Goal: Task Accomplishment & Management: Complete application form

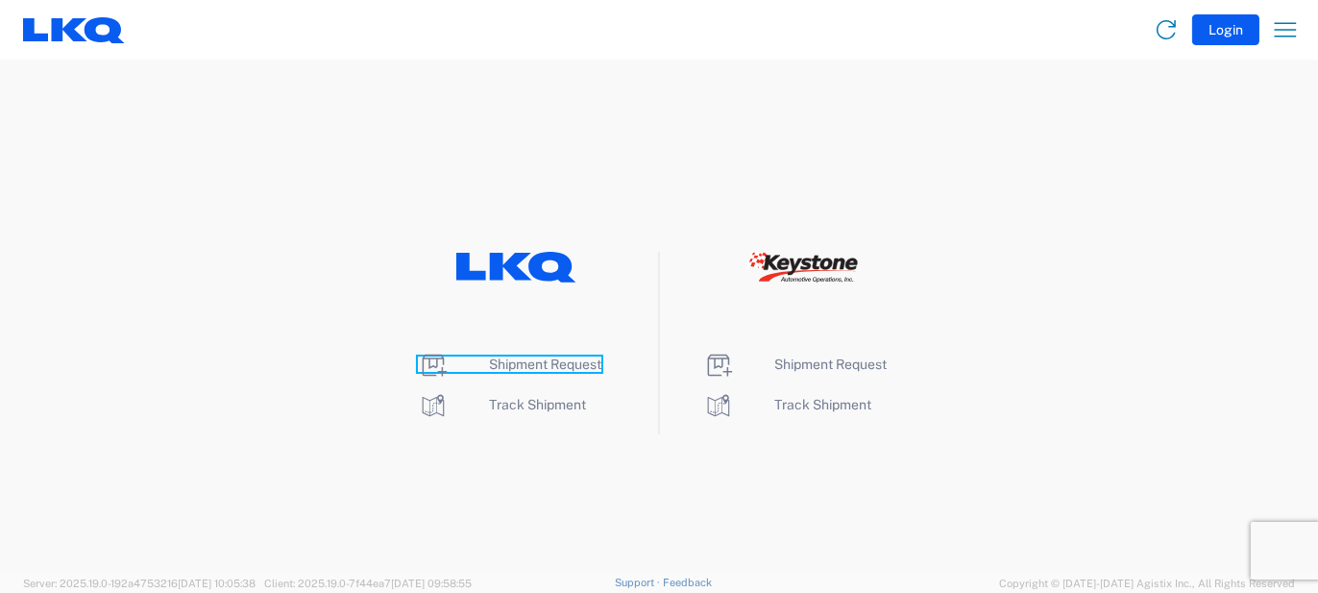
click at [428, 369] on icon at bounding box center [433, 365] width 31 height 31
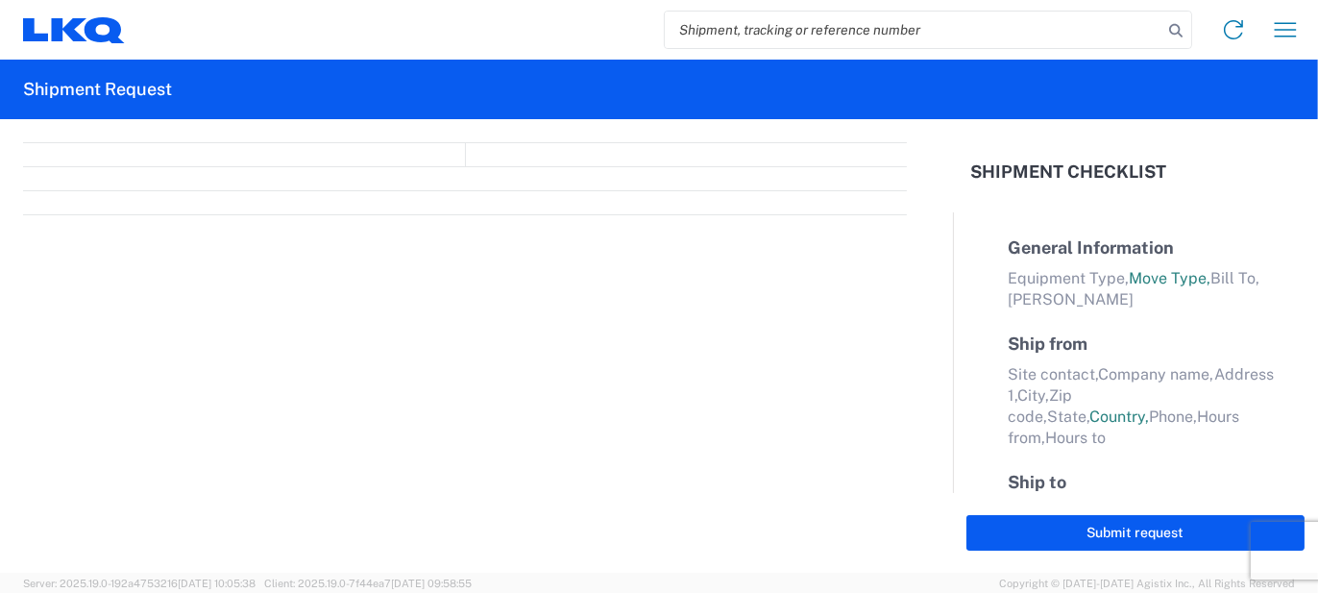
select select "FULL"
select select "LBS"
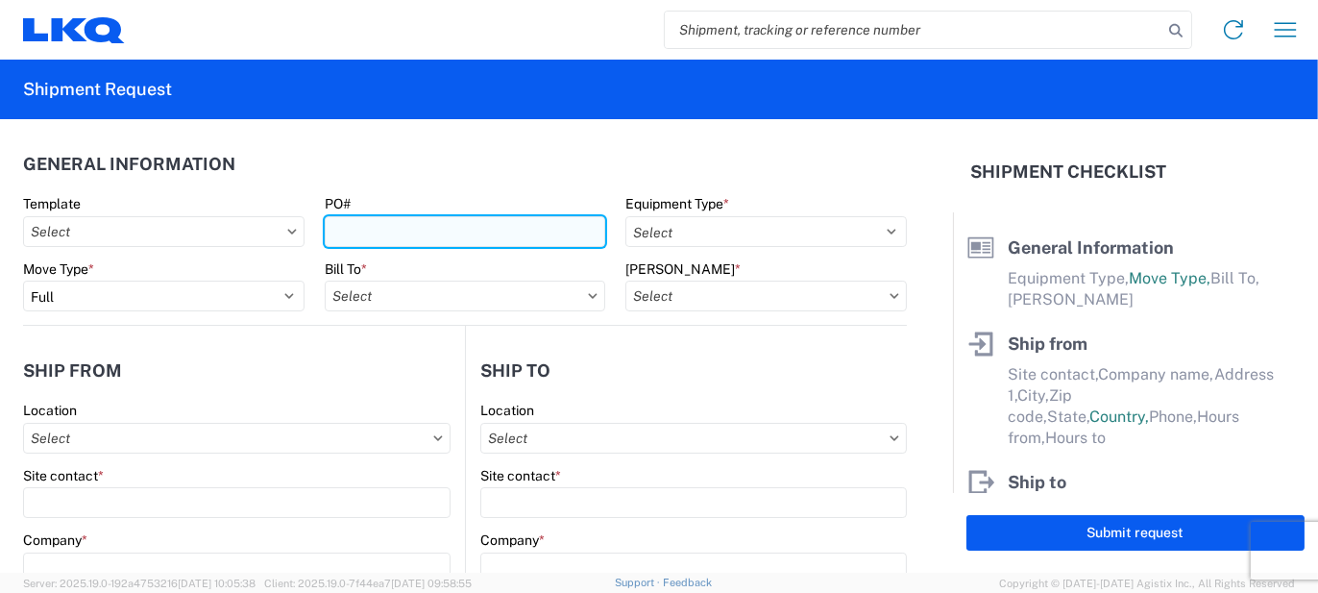
click at [432, 234] on input "PO#" at bounding box center [466, 231] width 282 height 31
type input "T3136"
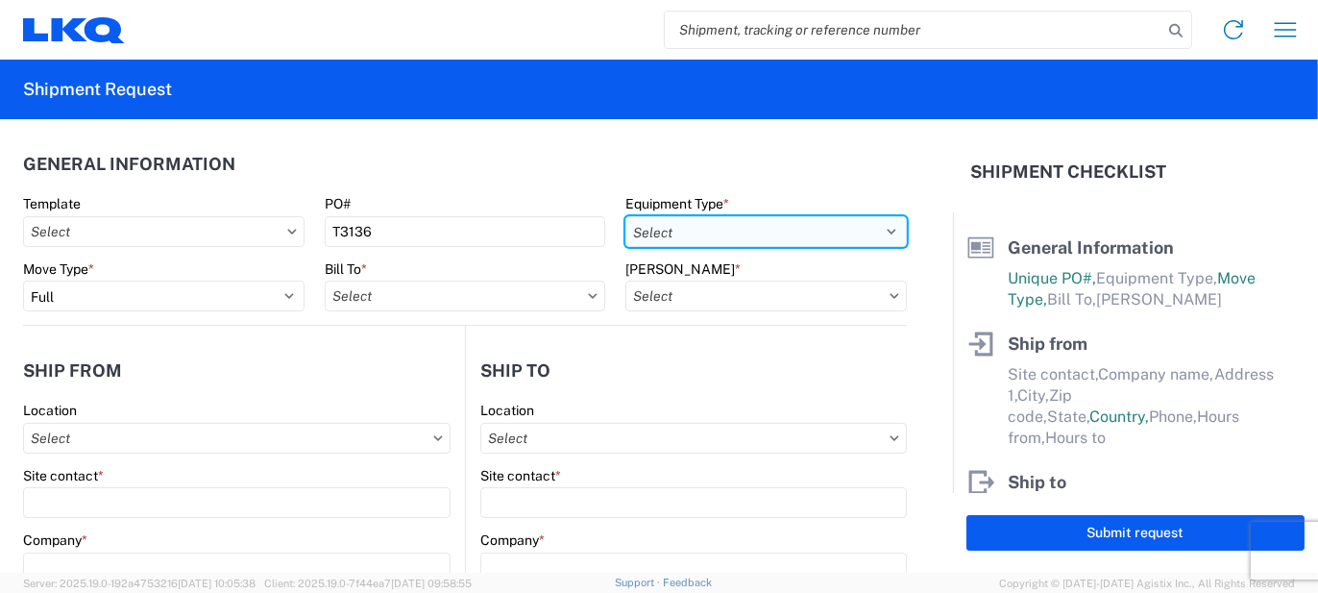
click at [763, 226] on select "Select 53’ Dry Van Flatbed Dropdeck (van) Lowboy (flatbed) Rail" at bounding box center [767, 231] width 282 height 31
select select "STDV"
click at [626, 216] on select "Select 53’ Dry Van Flatbed Dropdeck (van) Lowboy (flatbed) Rail" at bounding box center [767, 231] width 282 height 31
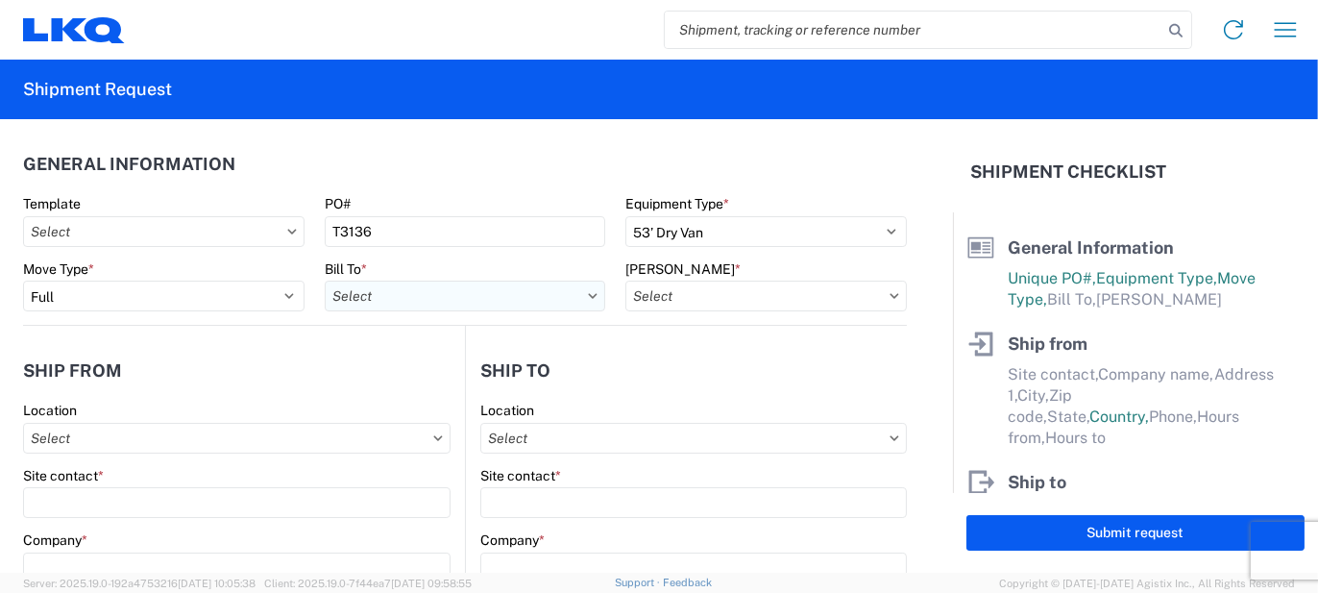
click at [417, 298] on input "text" at bounding box center [466, 296] width 282 height 31
click at [434, 338] on input at bounding box center [492, 343] width 313 height 31
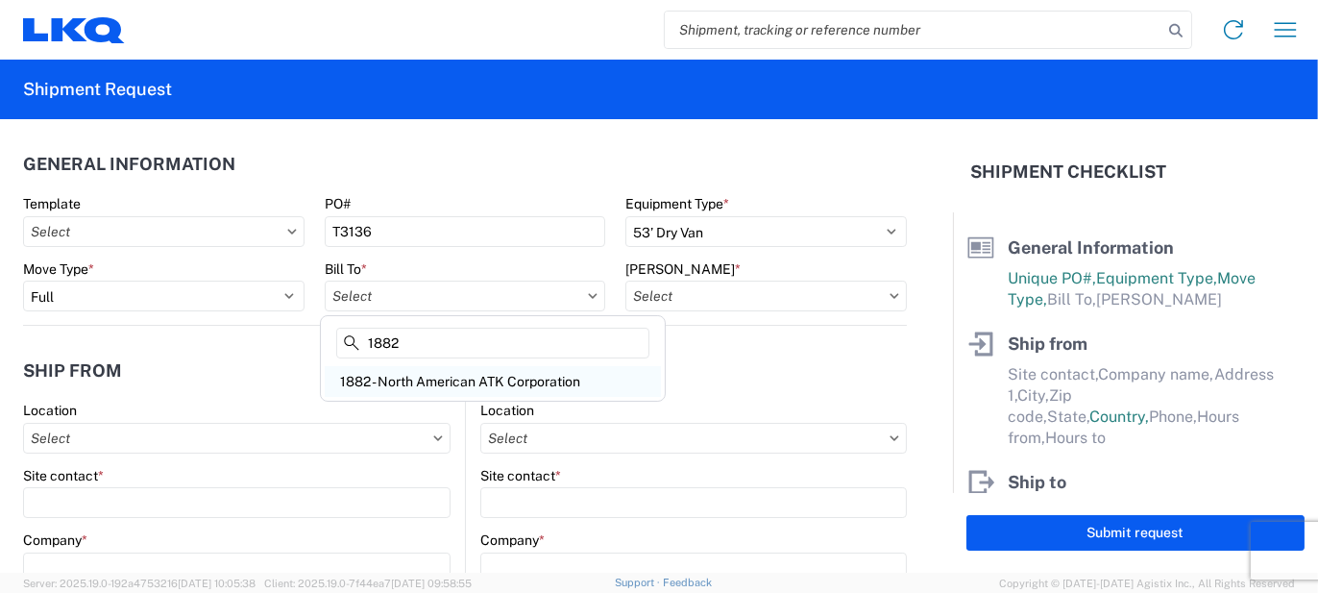
type input "1882"
click at [418, 383] on div "1882 - North American ATK Corporation" at bounding box center [493, 381] width 336 height 31
type input "1882 - North American ATK Corporation"
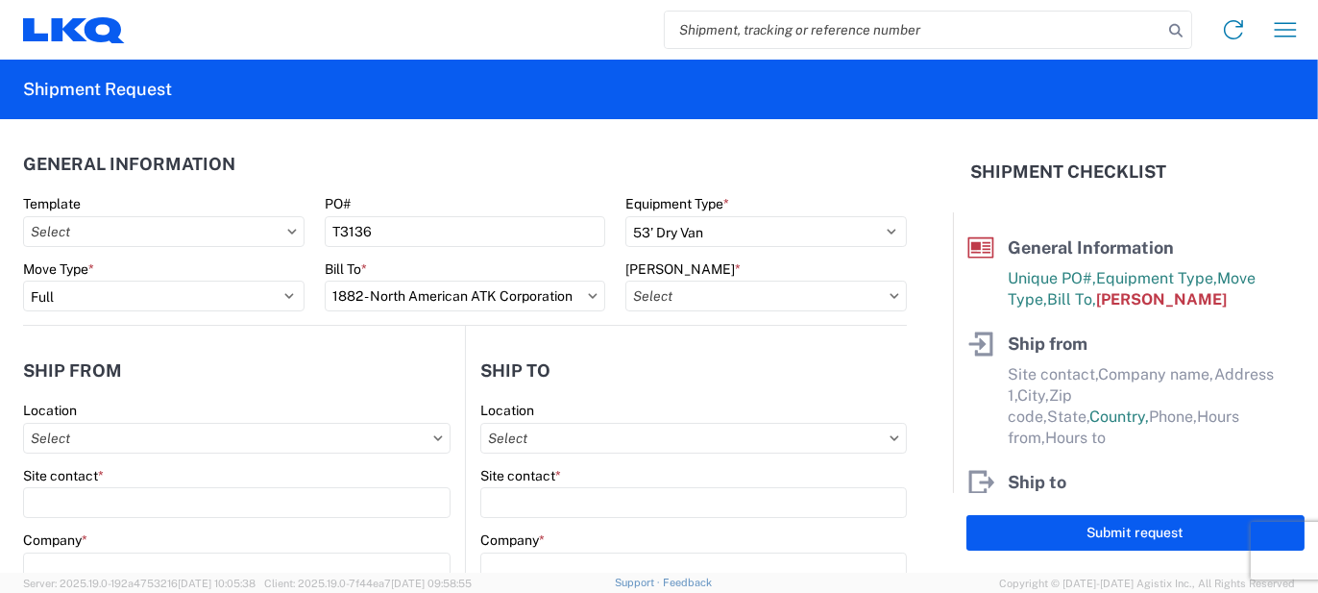
click at [890, 298] on icon at bounding box center [895, 296] width 10 height 6
click at [747, 295] on input "text" at bounding box center [767, 296] width 282 height 31
click at [731, 338] on input at bounding box center [788, 343] width 313 height 31
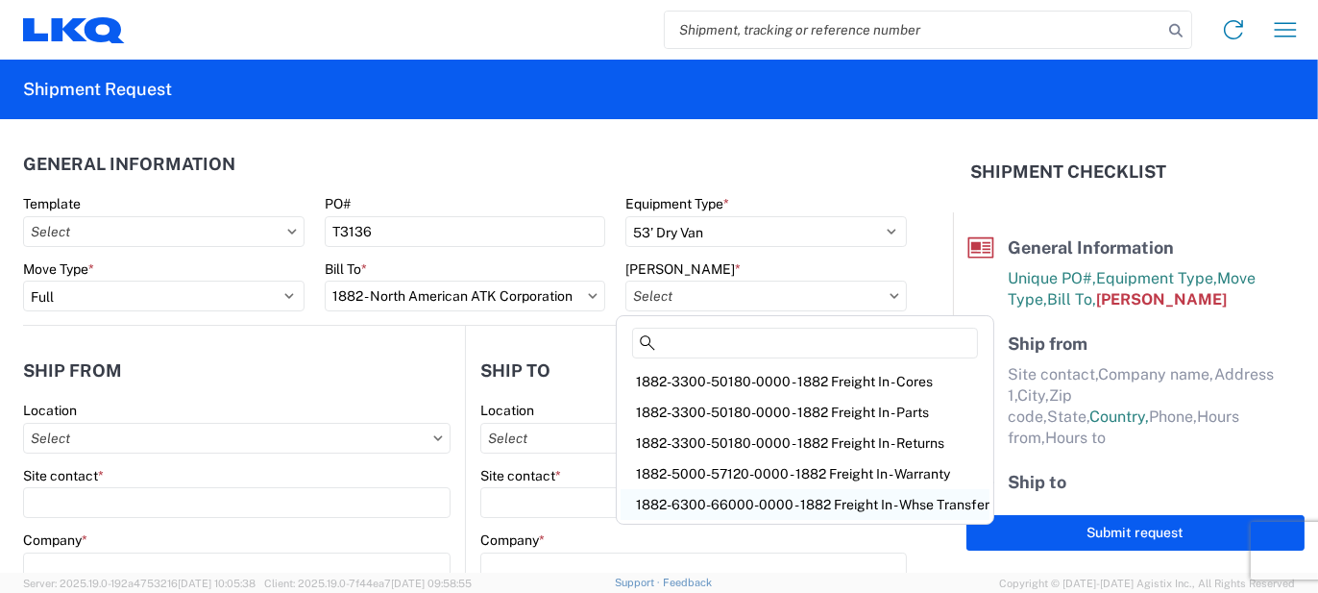
click at [793, 504] on div "1882-6300-66000-0000 - 1882 Freight In - Whse Transfer" at bounding box center [805, 504] width 369 height 31
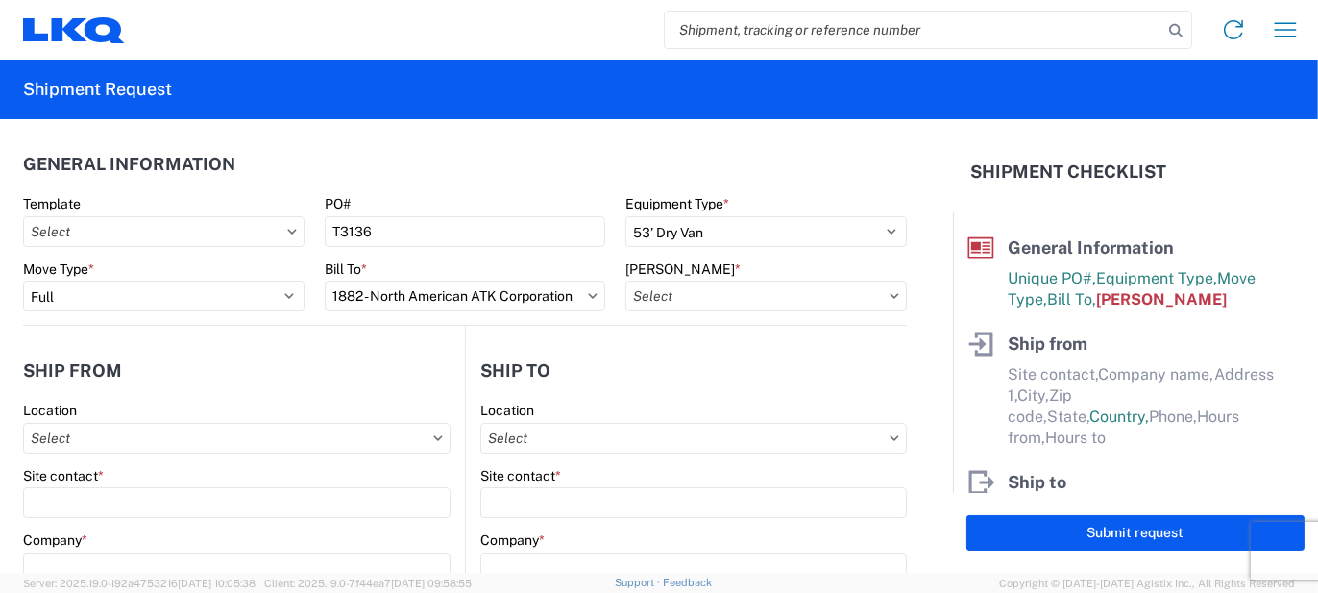
type input "1882-6300-66000-0000 - 1882 Freight In - Whse Transfer"
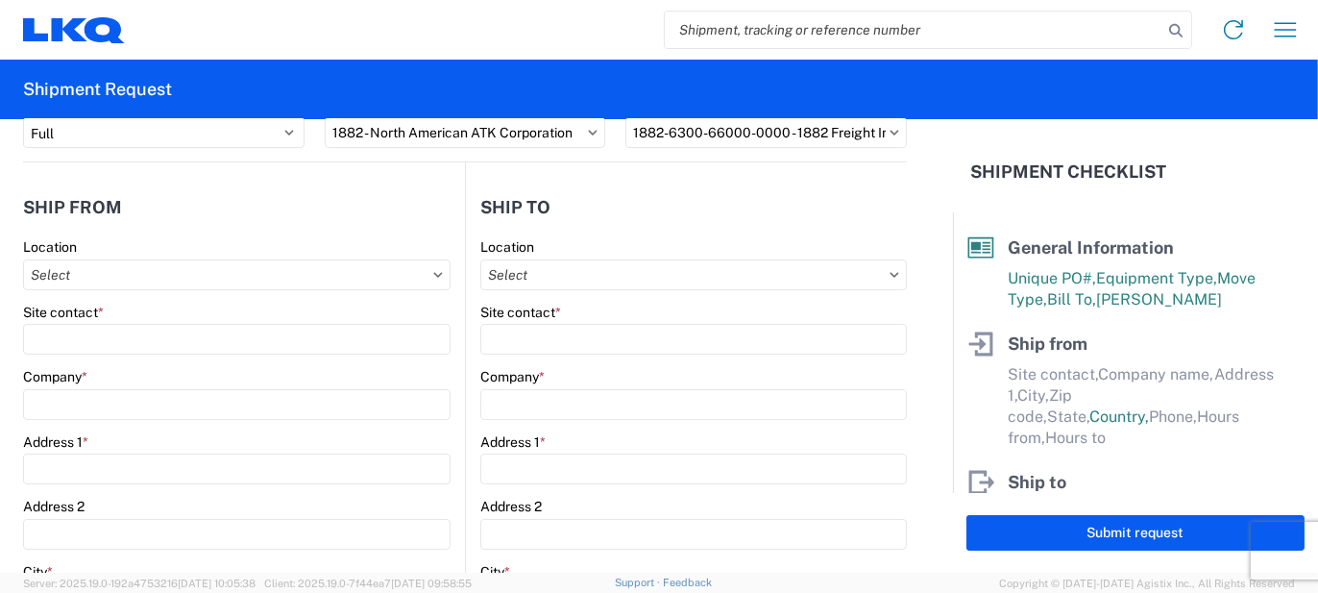
scroll to position [192, 0]
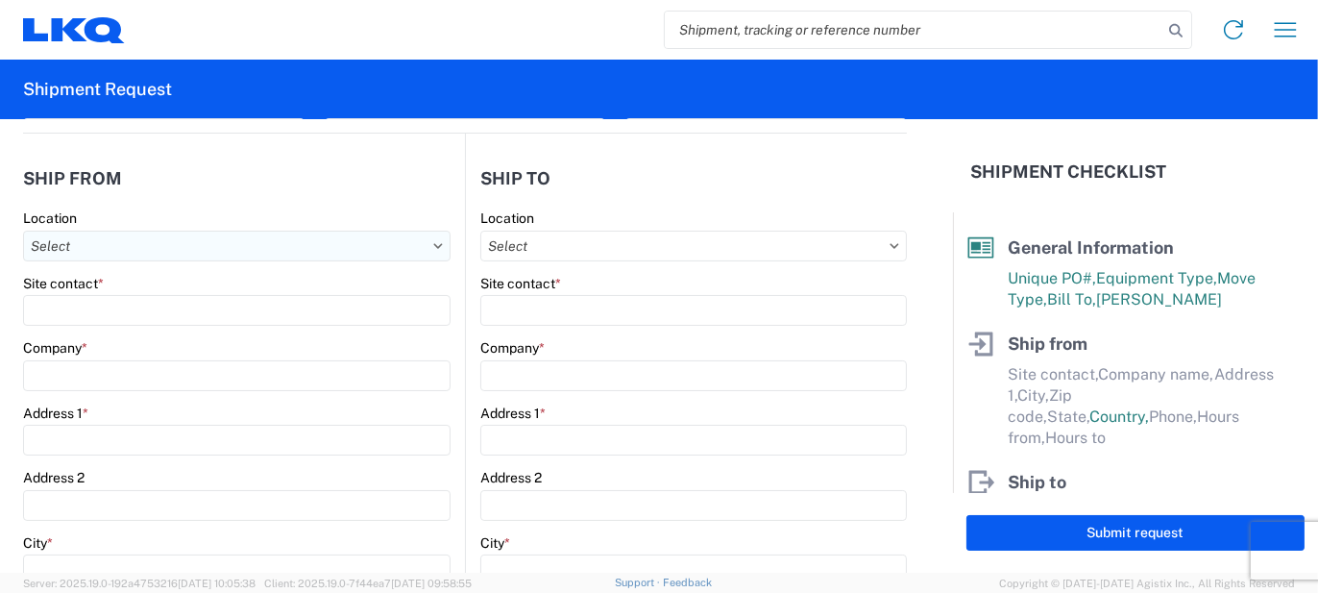
click at [93, 254] on input "text" at bounding box center [237, 246] width 428 height 31
click at [102, 293] on input at bounding box center [195, 292] width 313 height 31
drag, startPoint x: 136, startPoint y: 295, endPoint x: 39, endPoint y: 296, distance: 97.1
click at [39, 296] on input "1180" at bounding box center [195, 292] width 313 height 31
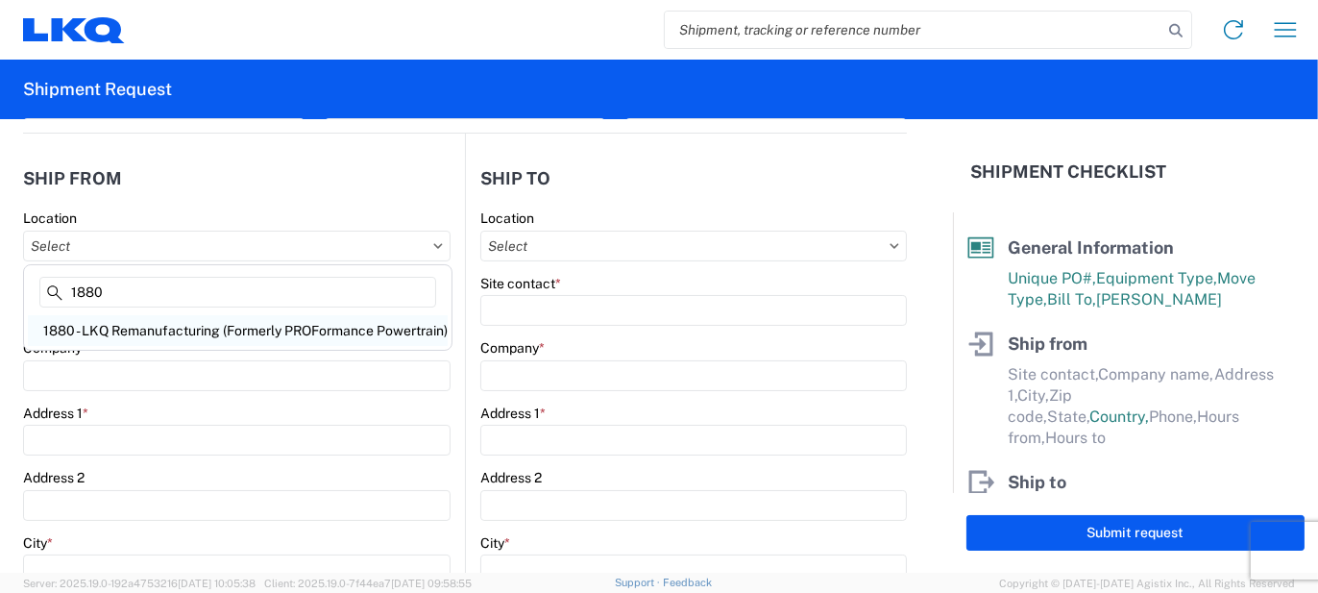
type input "1880"
click at [129, 332] on div "1880 - LKQ Remanufacturing (Formerly PROFormance Powertrain)" at bounding box center [238, 330] width 420 height 31
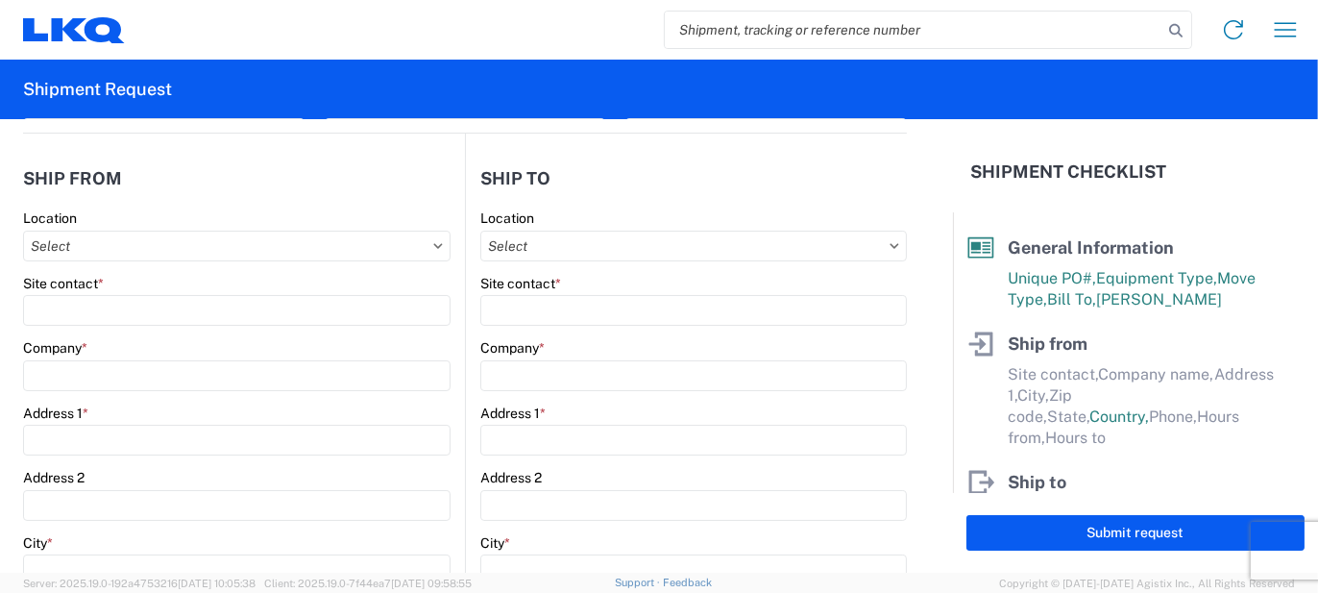
type input "1880 - LKQ Remanufacturing (Formerly PROFormance Powertrain)"
type input "LKQ Corporation"
type input "2720 N Airport Commerce Avenue"
type input "Springfield"
type input "65803"
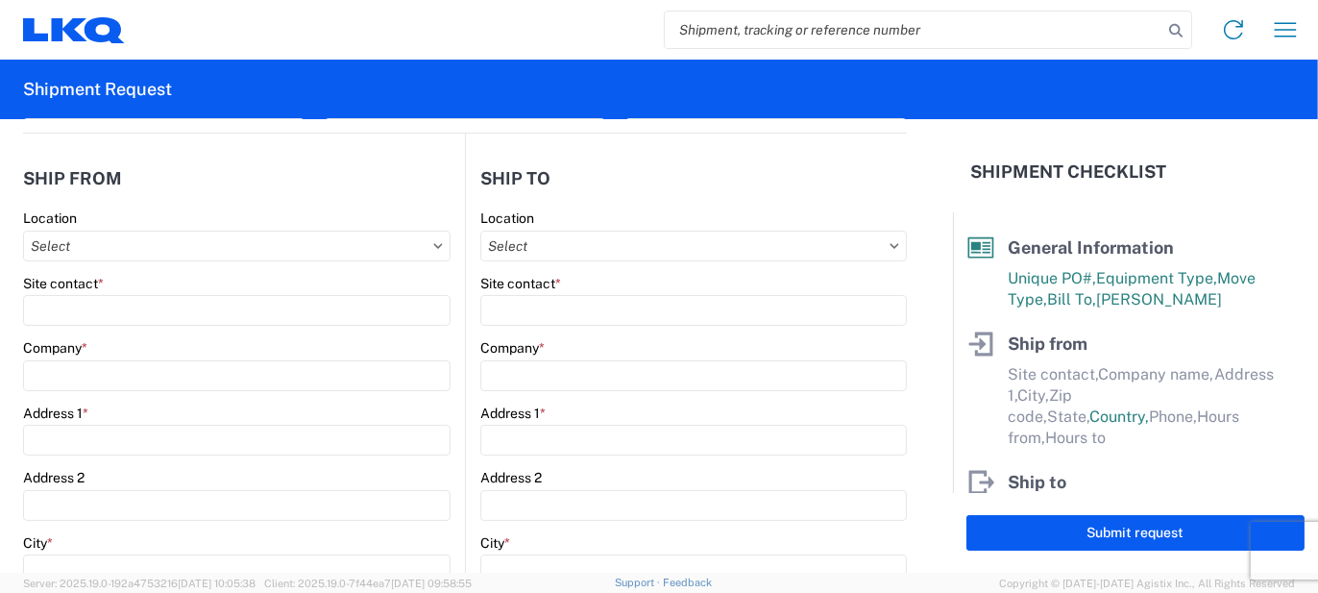
select select "MO"
select select "US"
type input "07:30"
type input "16:30"
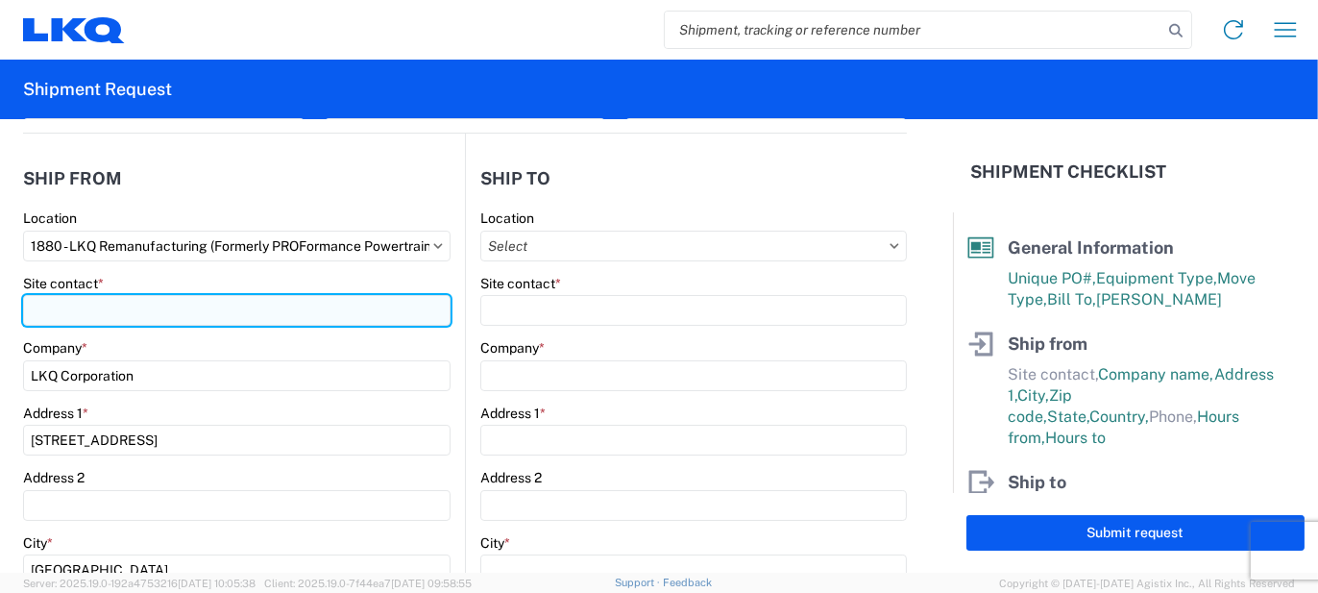
click at [62, 305] on input "Site contact *" at bounding box center [237, 310] width 428 height 31
type input "J"
type input "Justin"
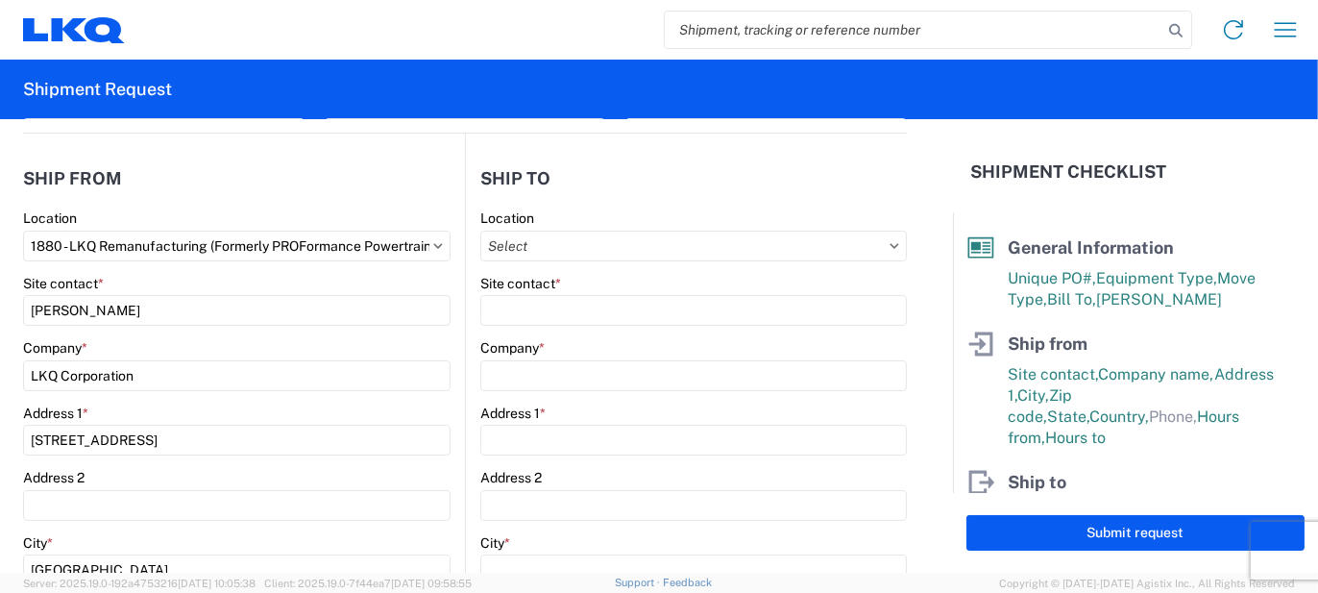
click at [438, 344] on div "Company *" at bounding box center [237, 347] width 428 height 17
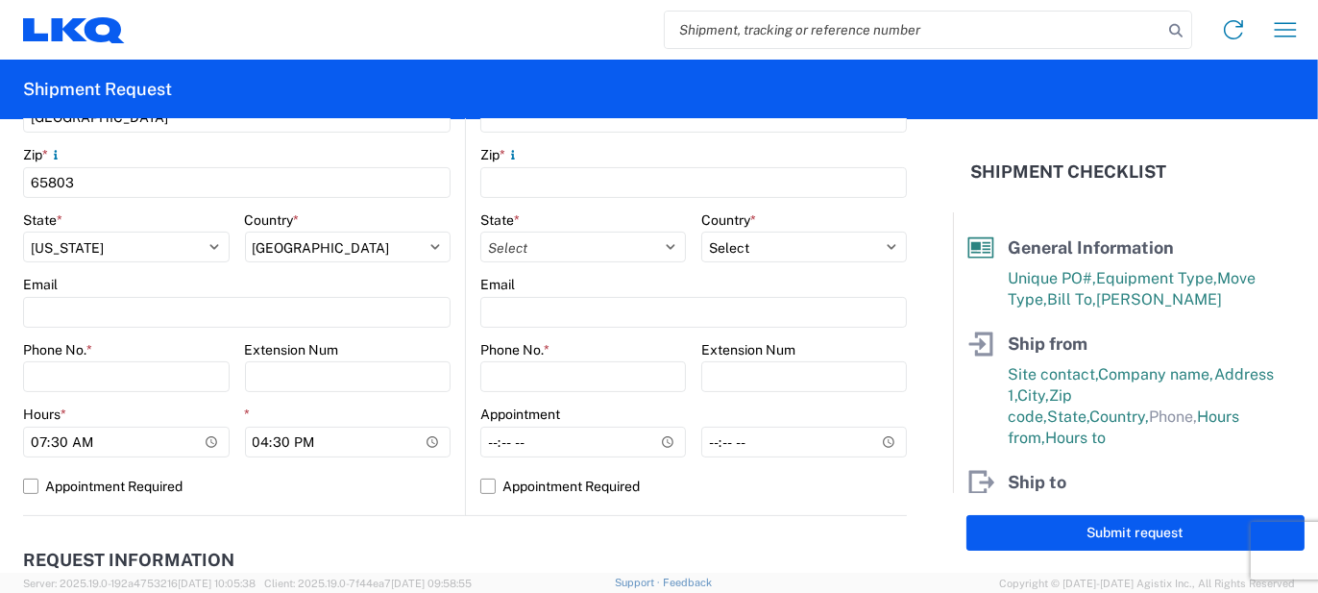
scroll to position [673, 0]
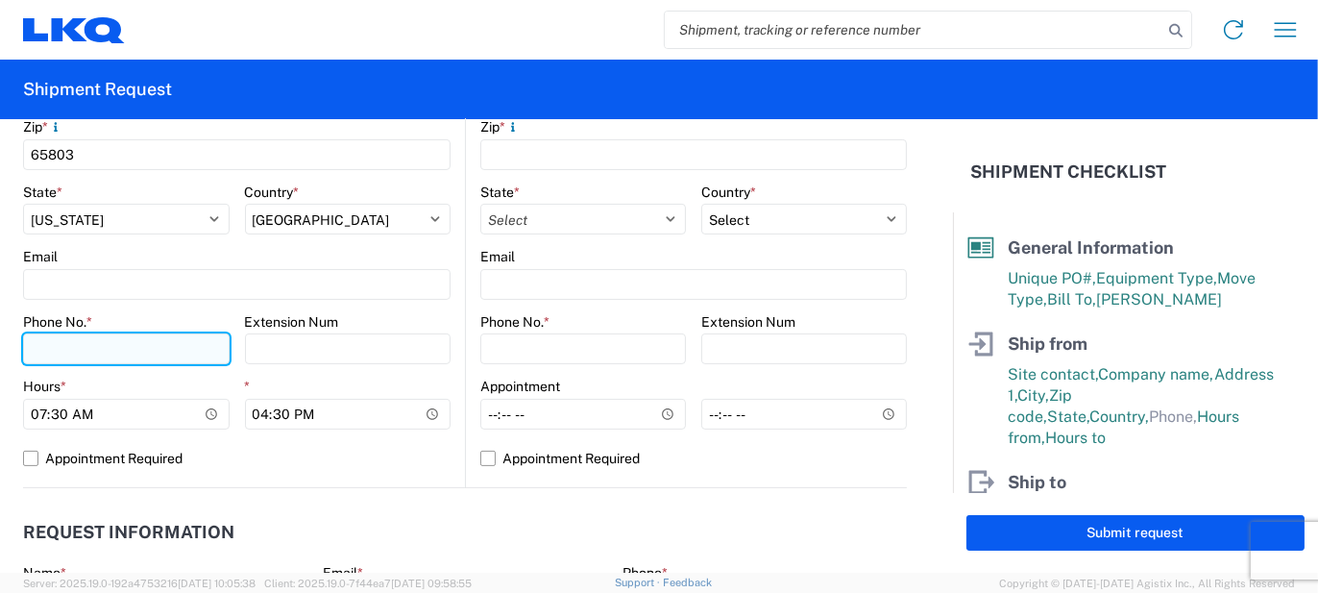
click at [55, 351] on input "Phone No. *" at bounding box center [126, 348] width 207 height 31
type input "417-575-1028"
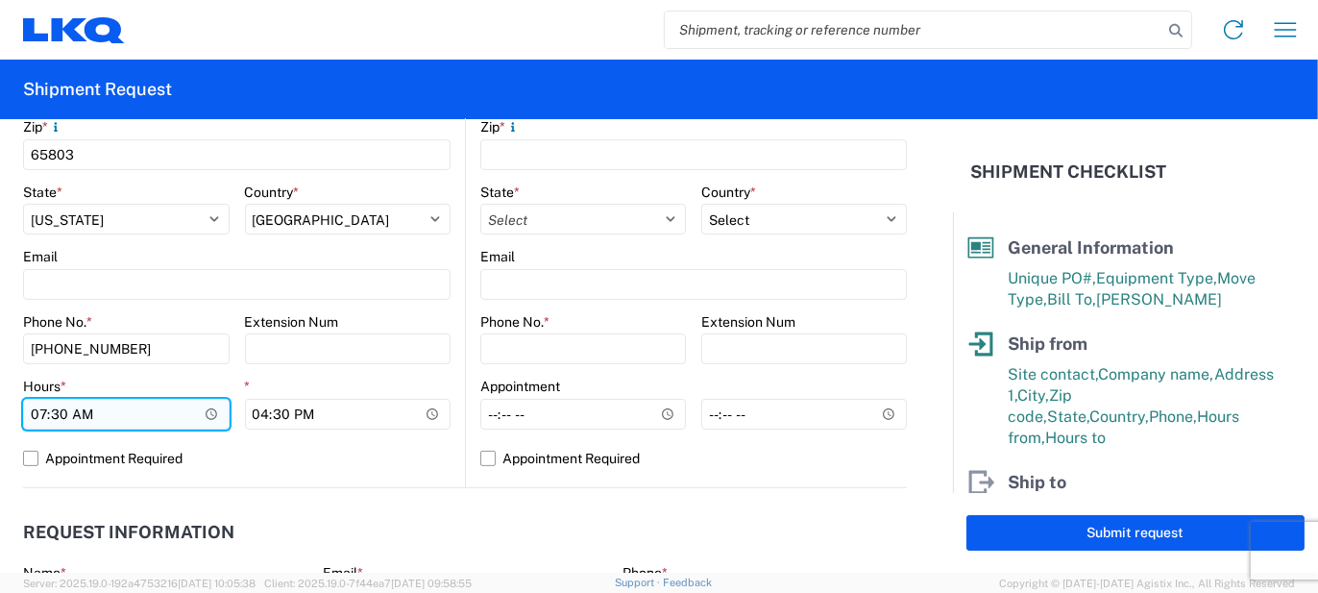
click at [36, 418] on input "07:30" at bounding box center [126, 414] width 207 height 31
type input "09:30"
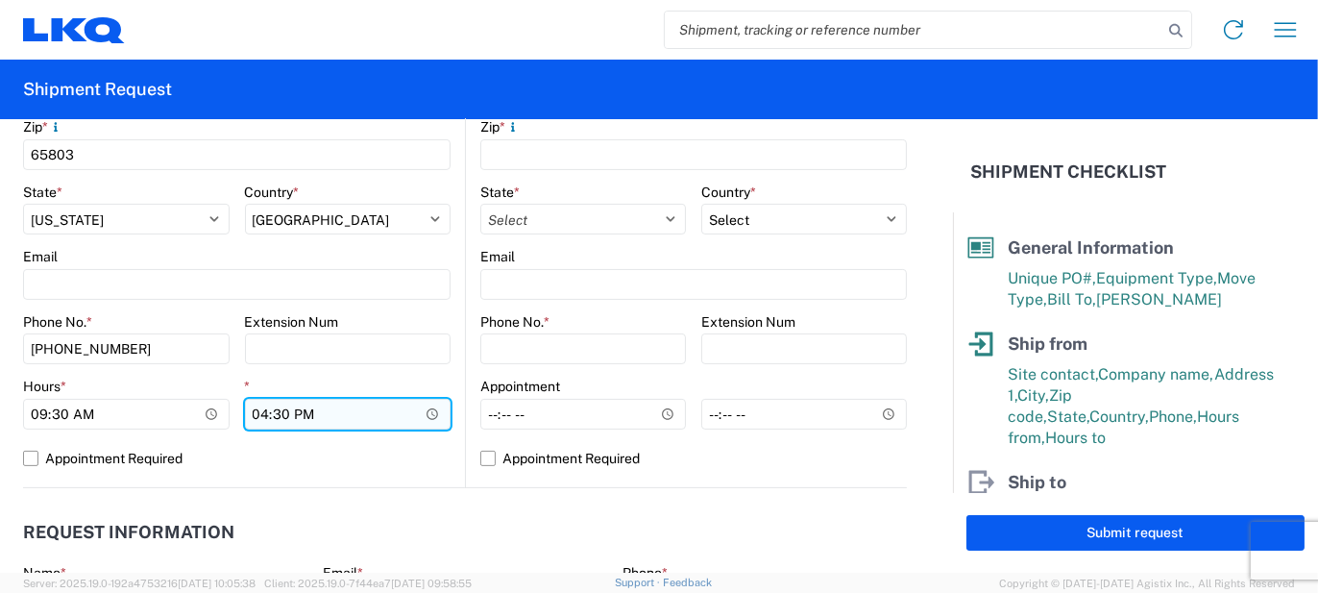
click at [256, 423] on input "16:30" at bounding box center [348, 414] width 207 height 31
type input "14:30"
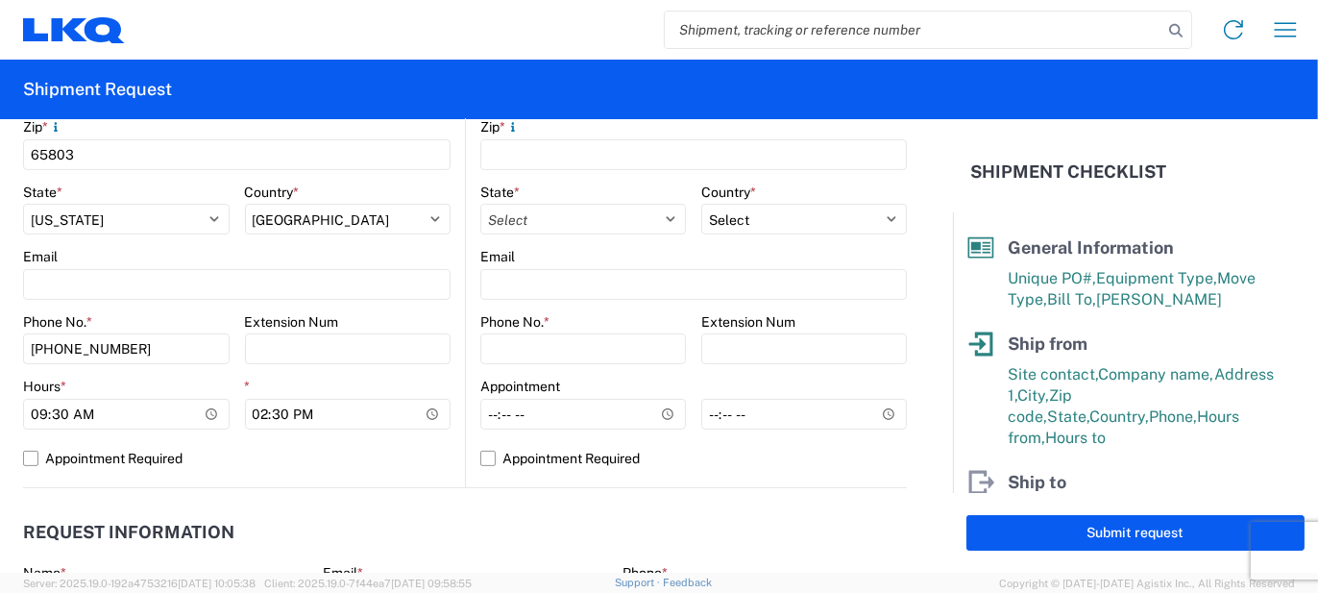
click at [455, 321] on main "1880 Location 1880 - LKQ Remanufacturing (Formerly PROFormance Powertrain) Site…" at bounding box center [244, 108] width 442 height 758
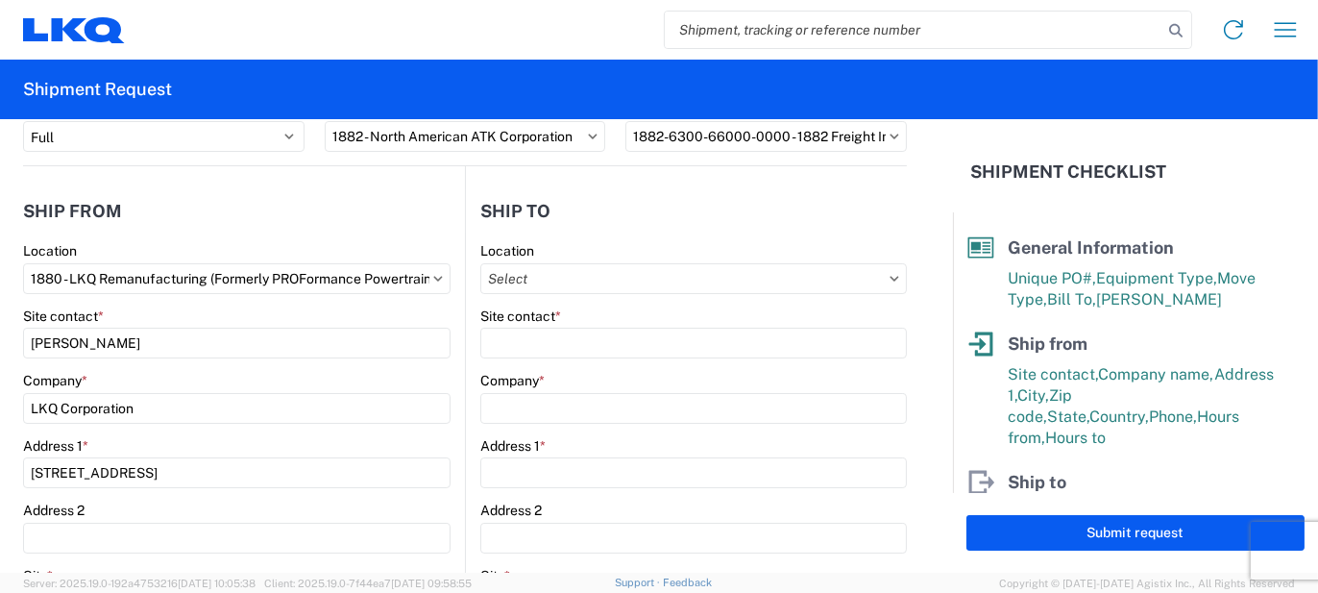
scroll to position [96, 0]
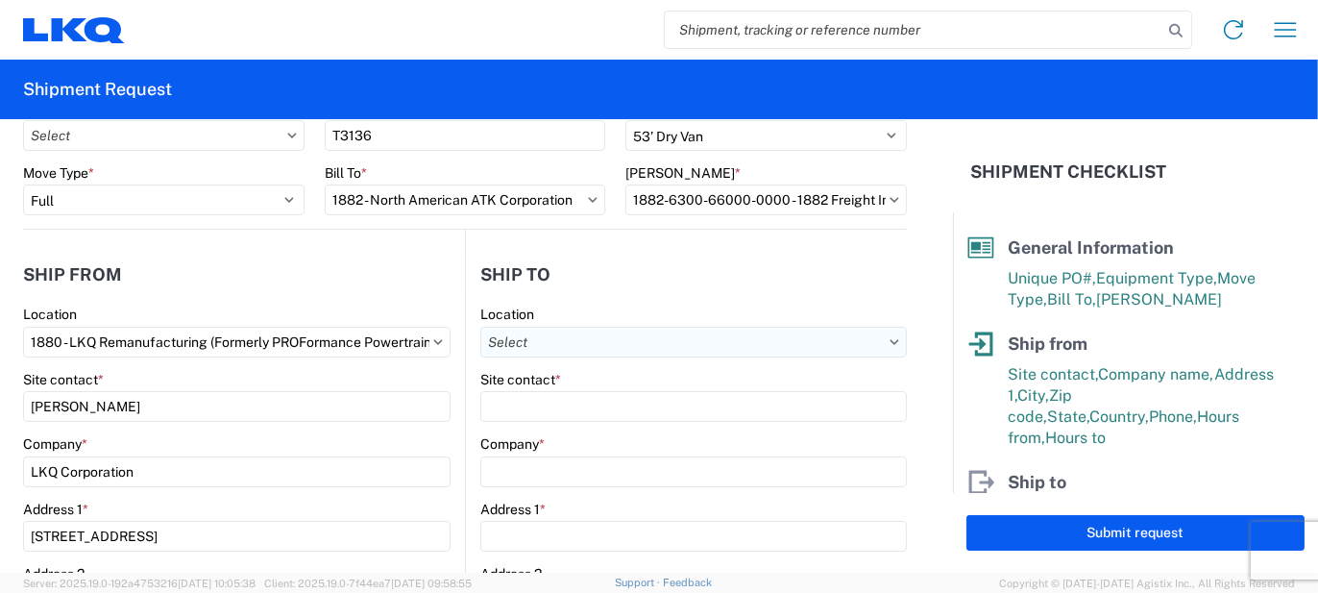
click at [499, 348] on input "text" at bounding box center [693, 342] width 427 height 31
click at [545, 386] on agx-block-ui "Home Shipment request Shipment tracking Shipment Request General Information Te…" at bounding box center [659, 296] width 1318 height 593
click at [539, 348] on input "text" at bounding box center [693, 342] width 427 height 31
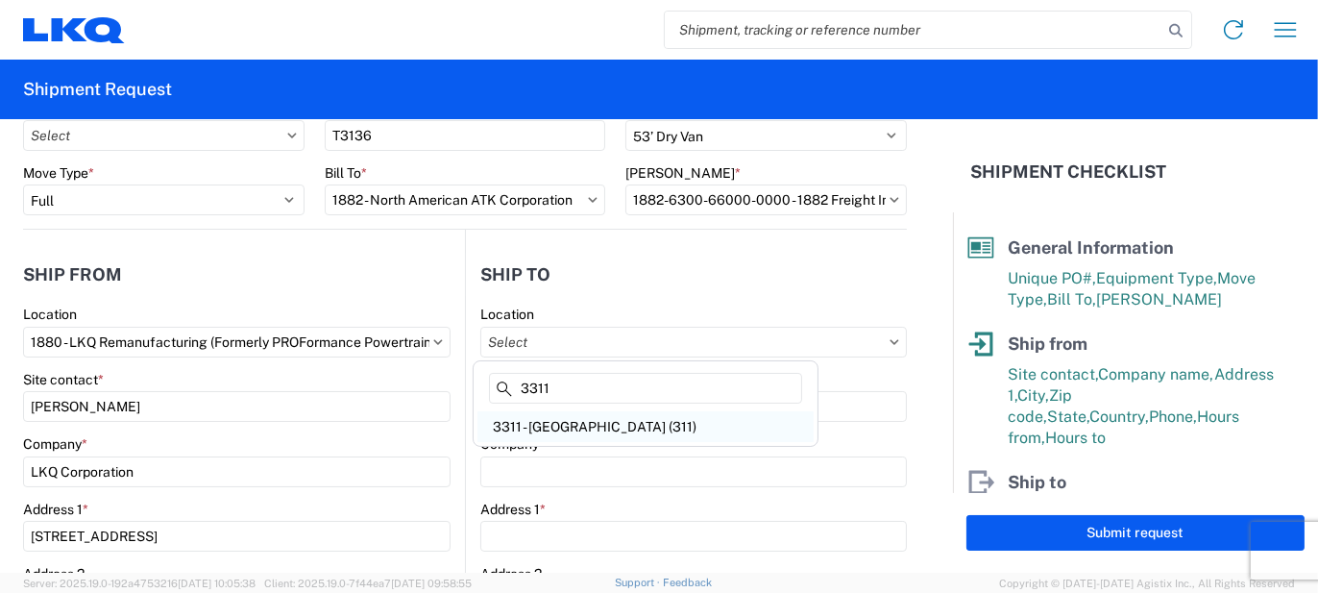
type input "3311"
click at [559, 429] on div "3311 - Manchester CT (311)" at bounding box center [646, 426] width 336 height 31
type input "3311 - Manchester CT (311)"
type input "LKQ Corporation"
type input "330 Stone Road"
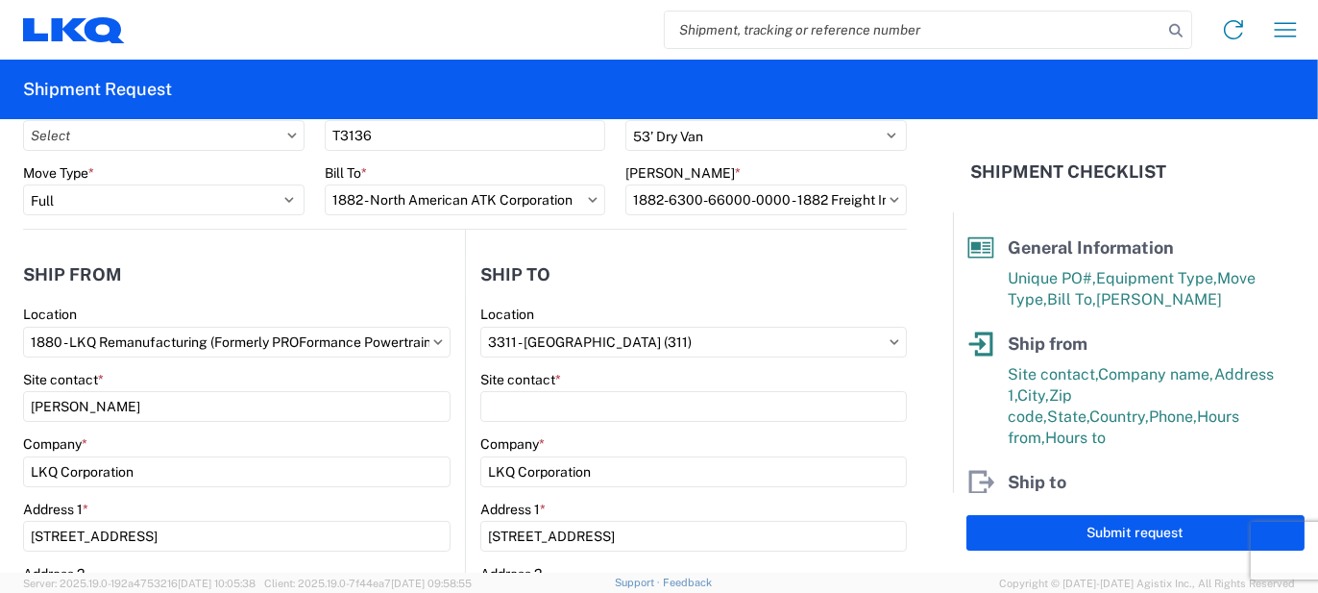
type input "Windsor"
type input "06095"
select select "US"
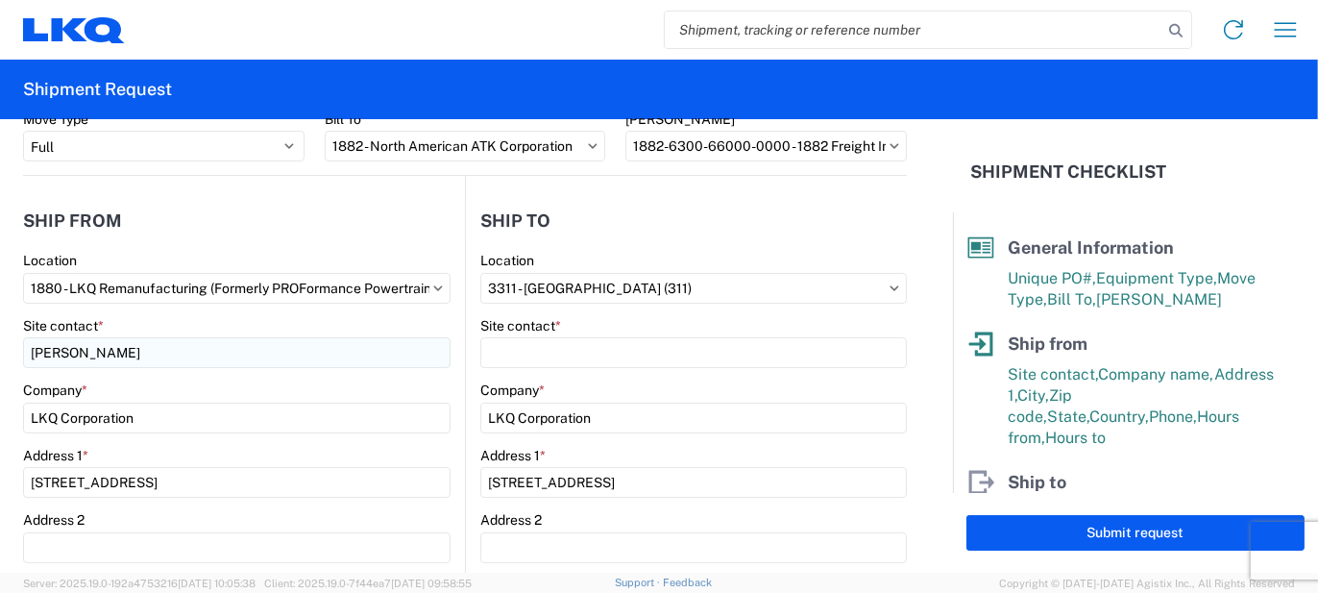
scroll to position [192, 0]
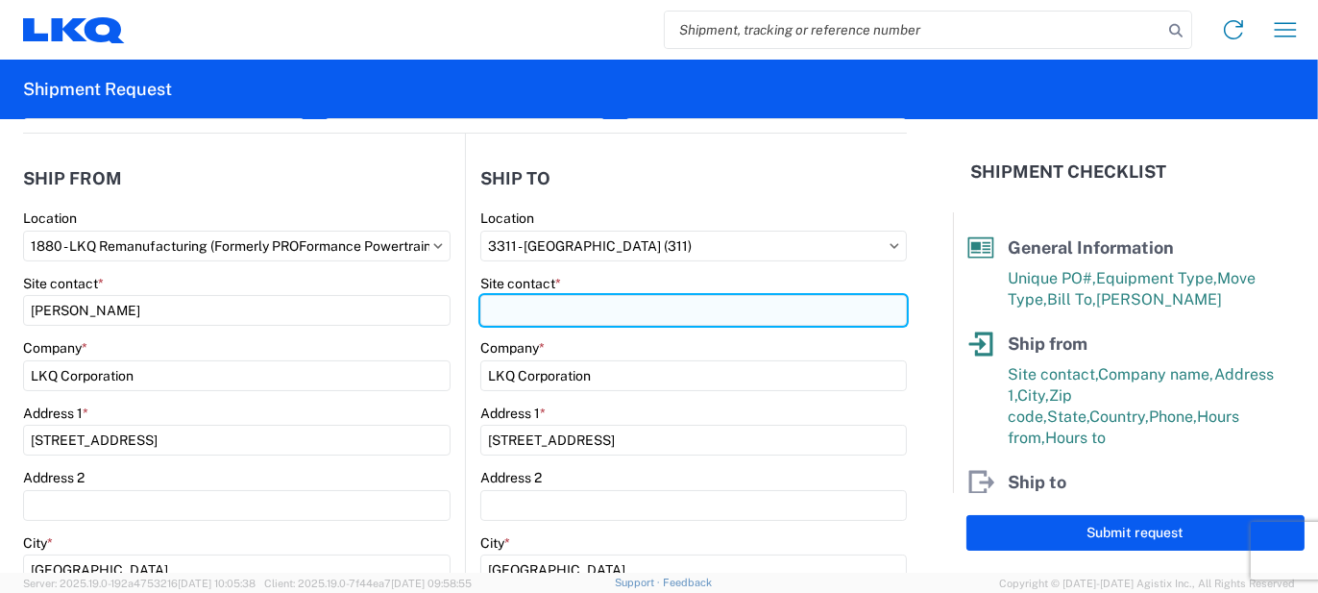
click at [557, 308] on input "Site contact *" at bounding box center [693, 310] width 427 height 31
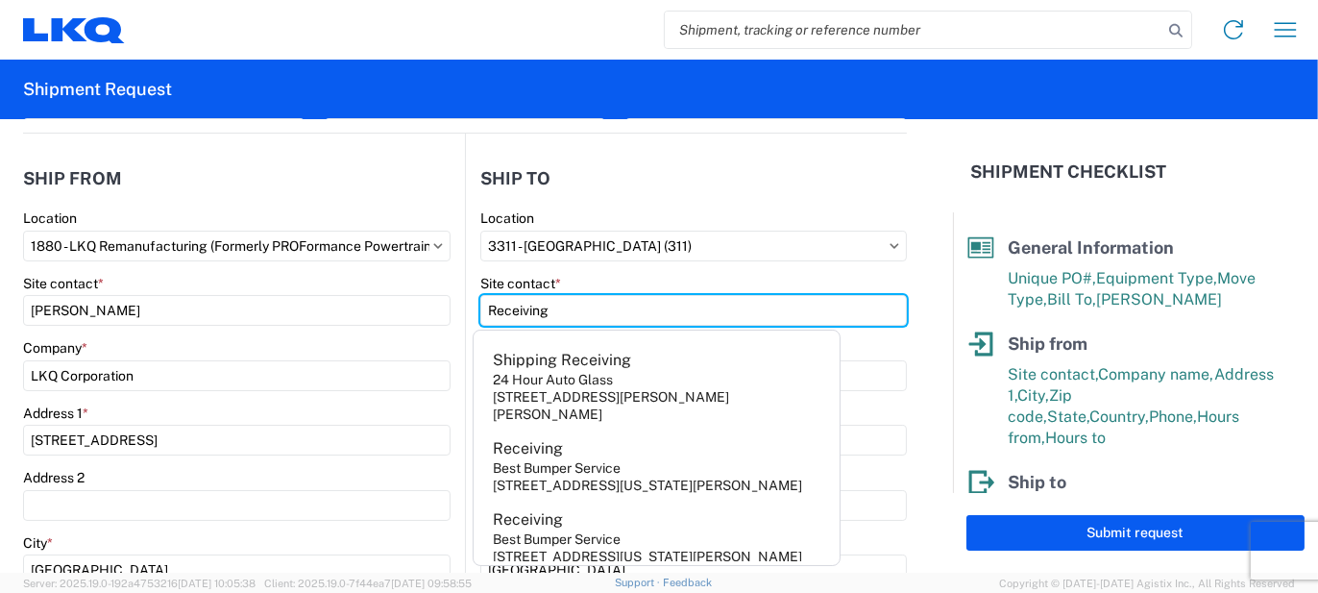
type input "Receiving"
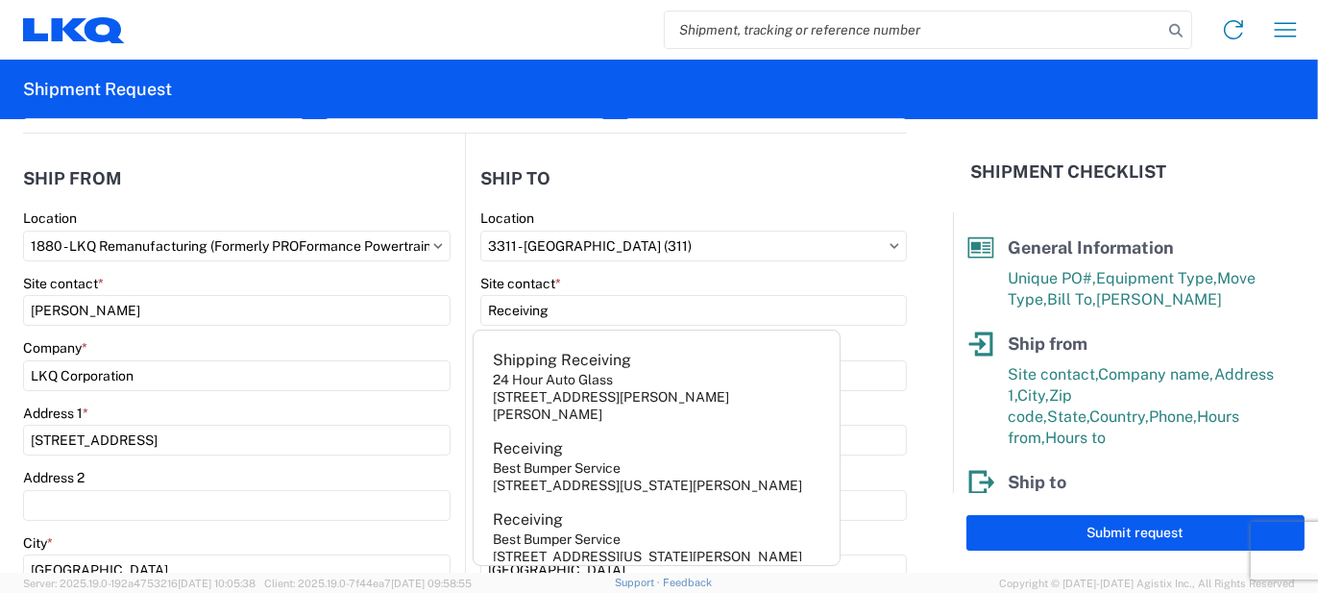
click at [466, 367] on main "3311 Location 3311 - Manchester CT (311) Site contact * Receiving Company * LKQ…" at bounding box center [686, 588] width 441 height 758
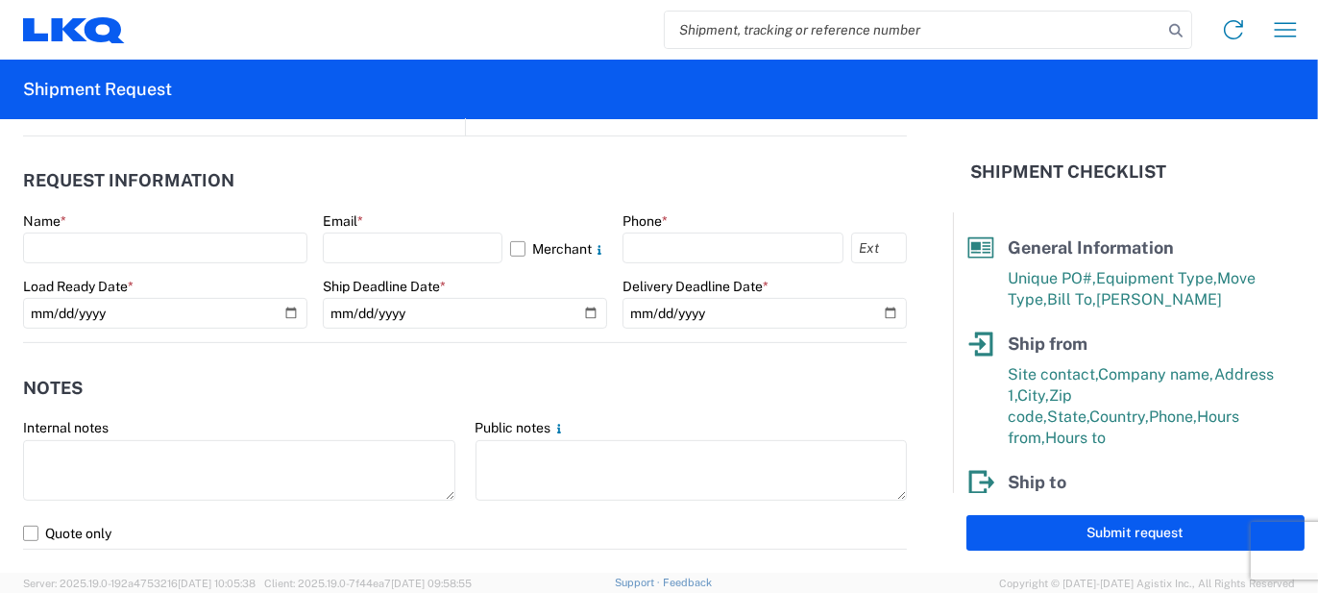
scroll to position [1057, 0]
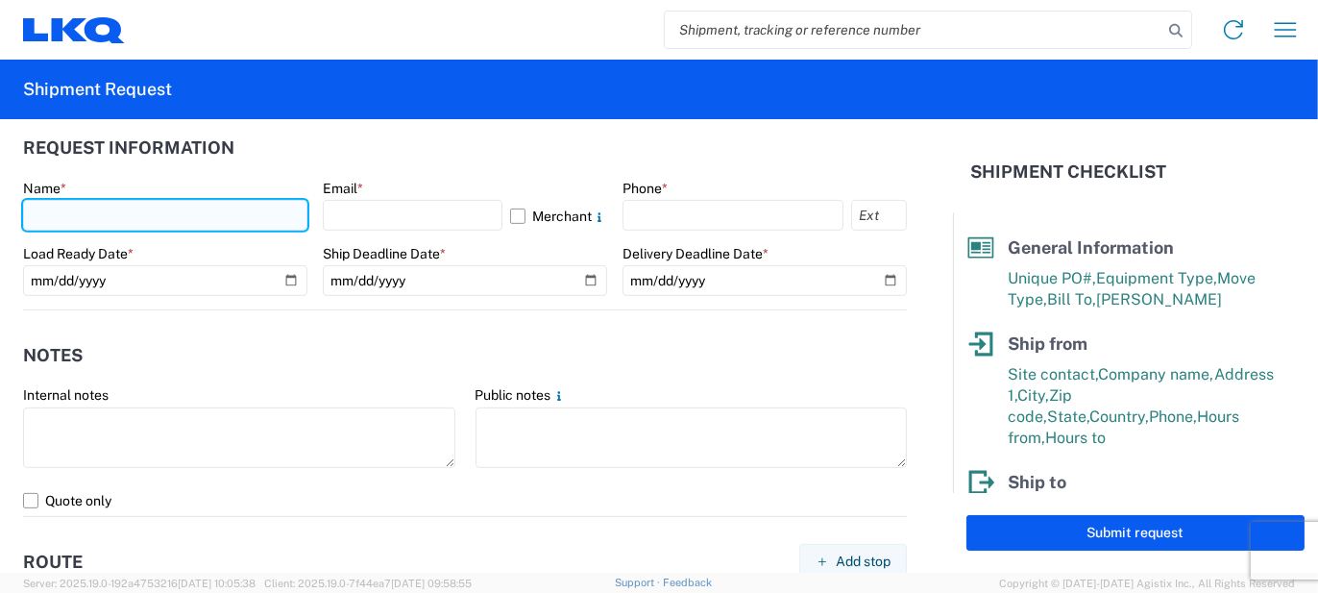
click at [81, 221] on input "text" at bounding box center [165, 215] width 284 height 31
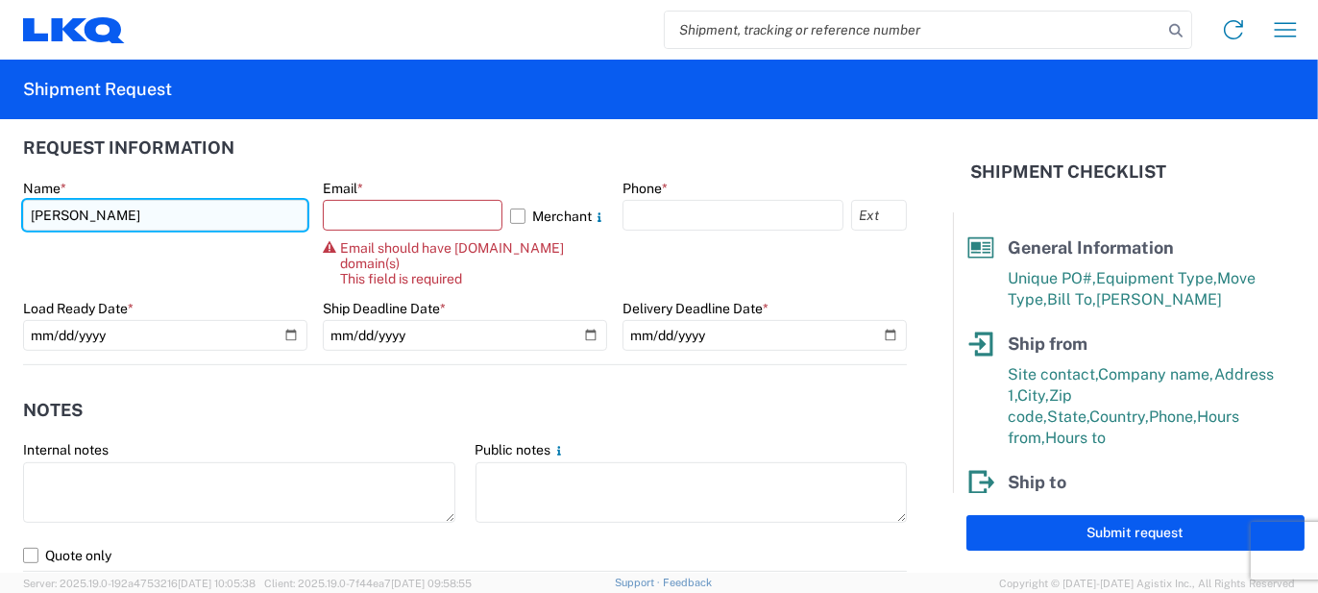
click at [185, 221] on input "Justin Venabl" at bounding box center [165, 215] width 284 height 31
type input "Justin Venable"
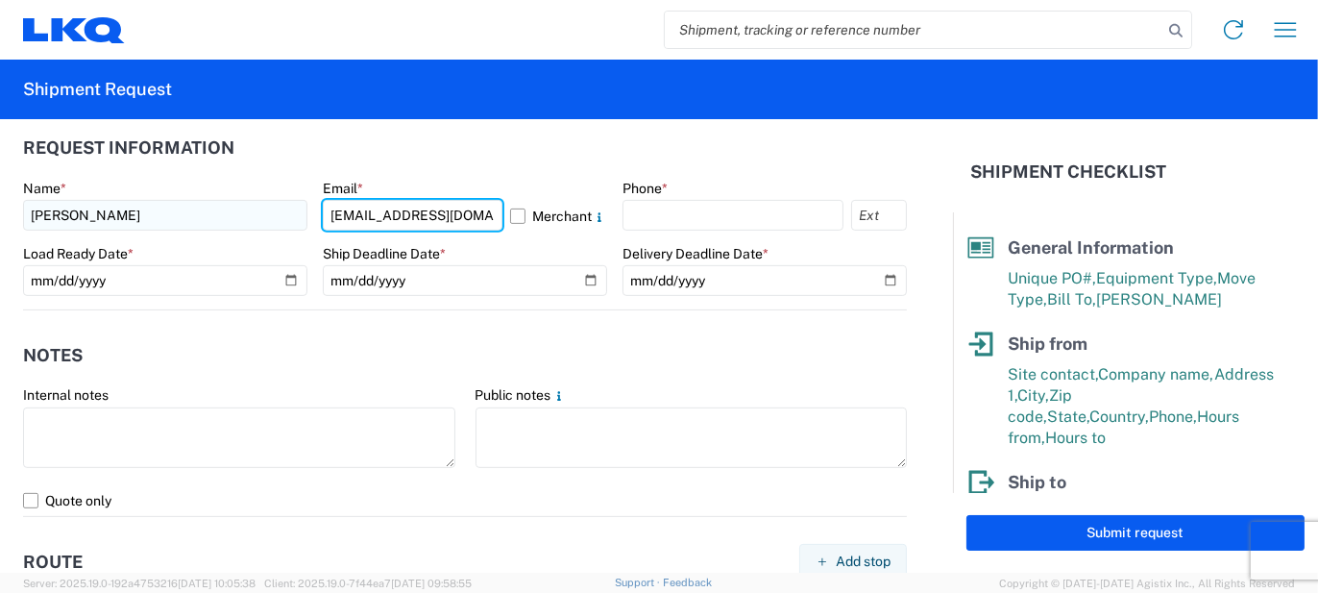
type input "jjvenable@lkqcorp.com"
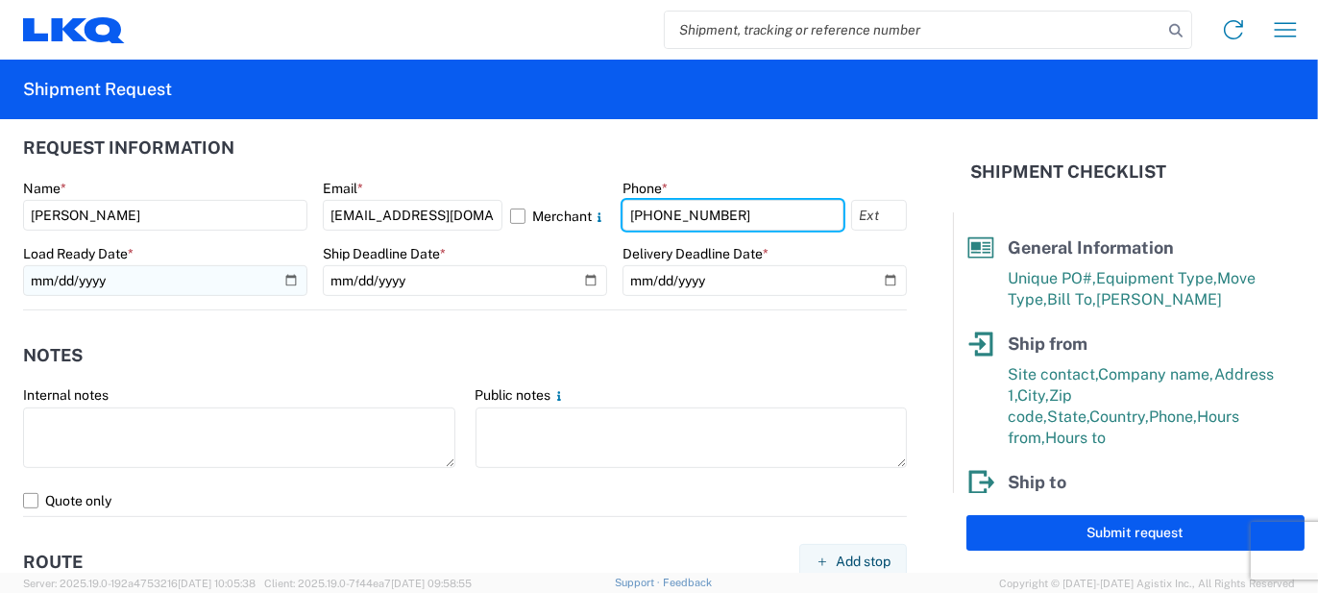
type input "417-575-1028"
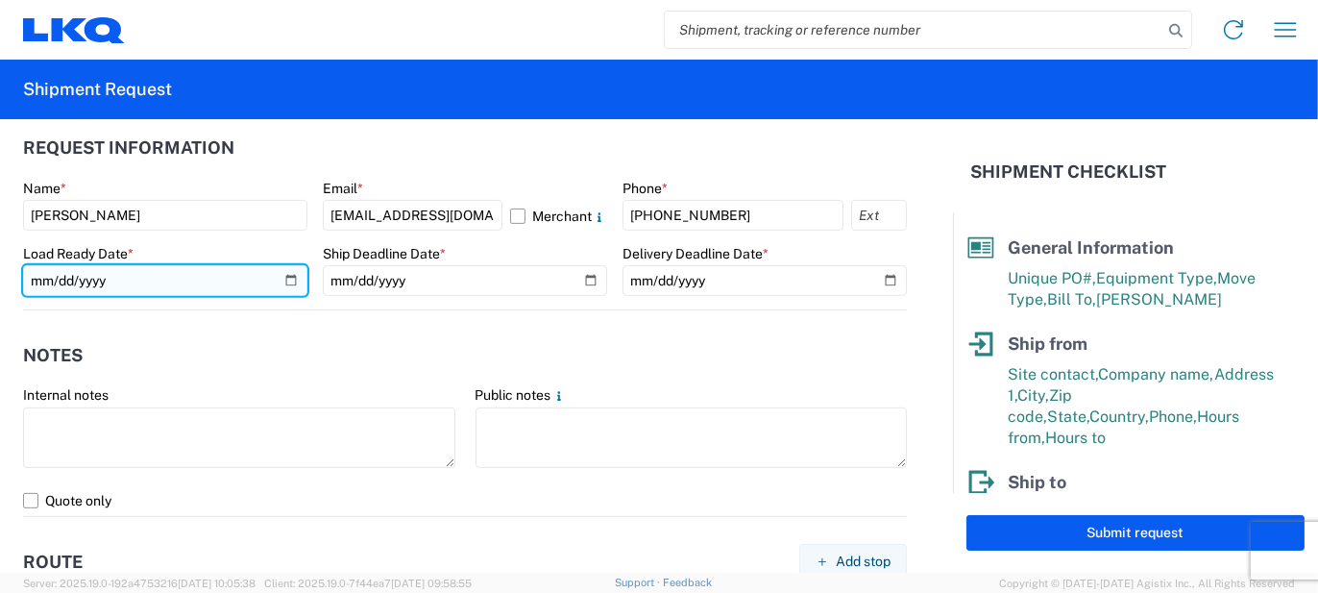
click at [283, 281] on input "date" at bounding box center [165, 280] width 284 height 31
type input "2025-09-16"
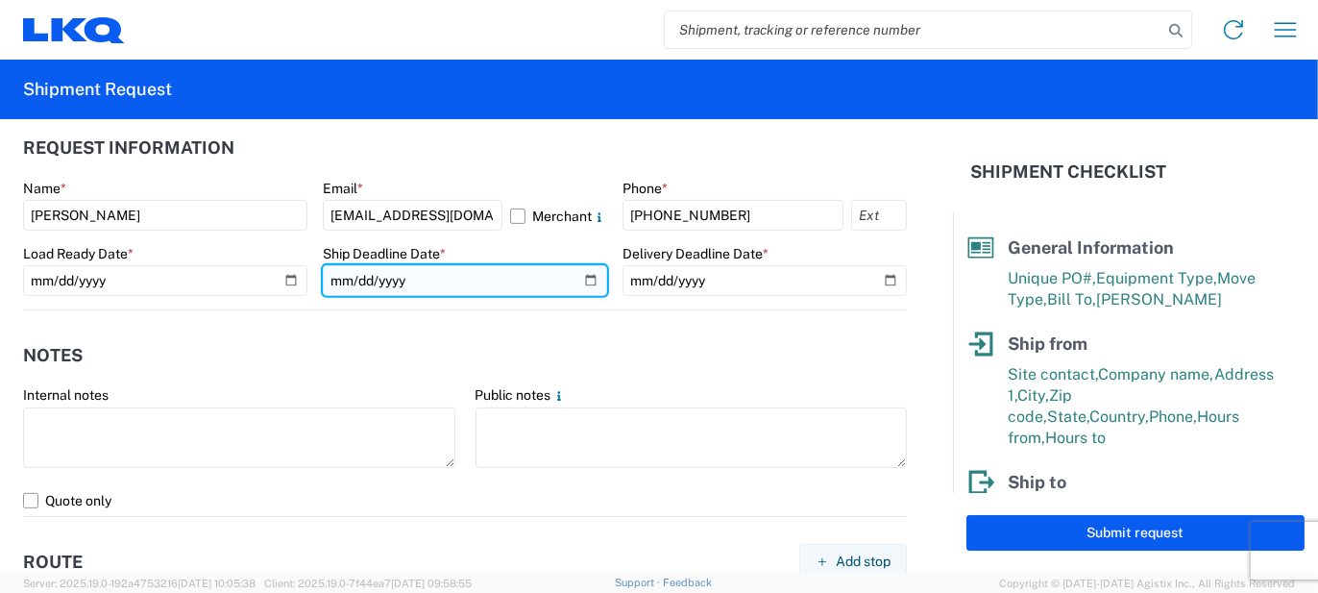
click at [582, 280] on input "date" at bounding box center [465, 280] width 284 height 31
type input "2025-09-16"
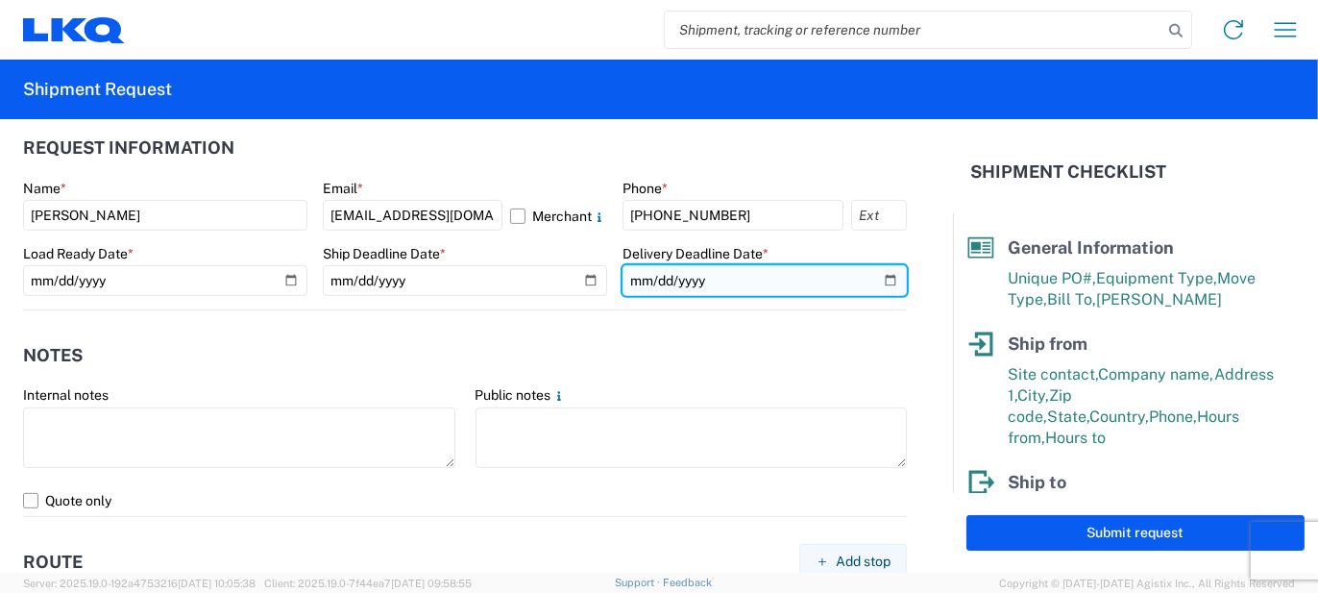
click at [876, 279] on input "date" at bounding box center [765, 280] width 284 height 31
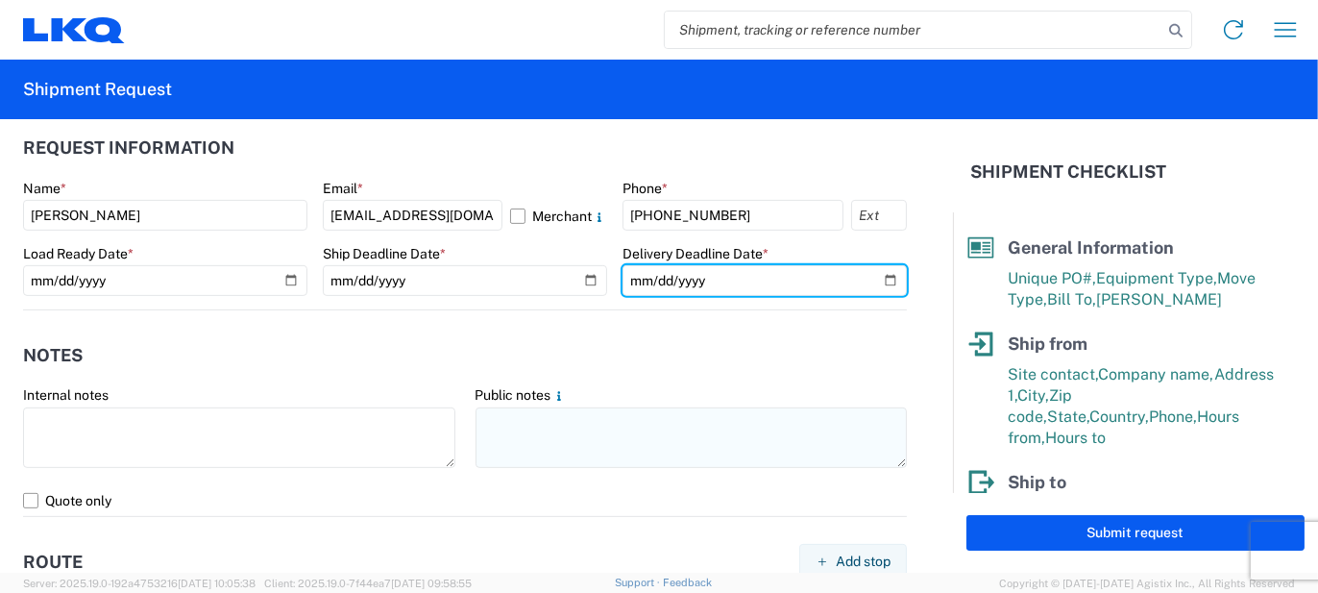
type input "2025-09-17"
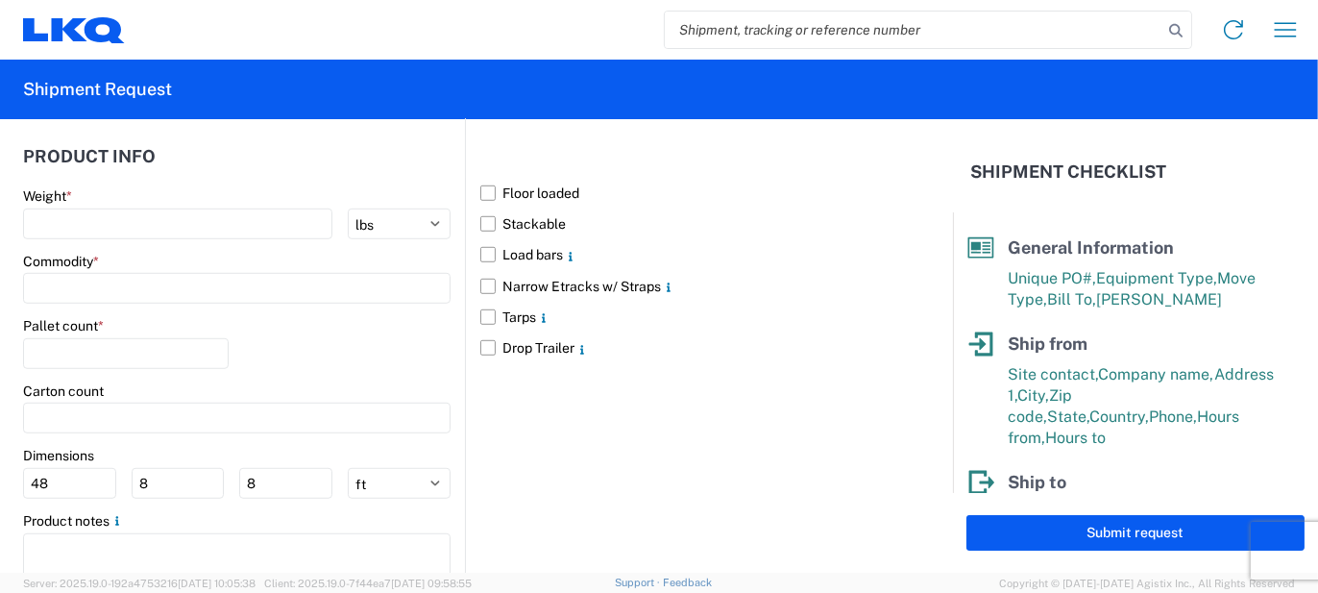
scroll to position [1826, 0]
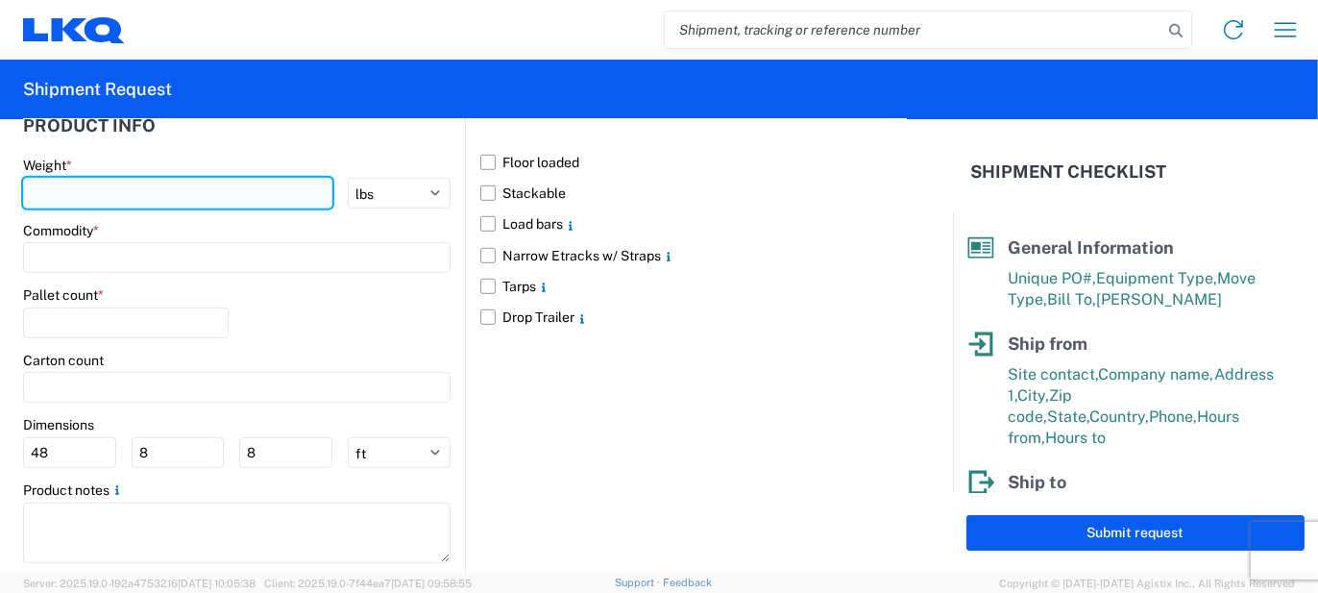
click at [36, 191] on input "number" at bounding box center [177, 193] width 309 height 31
type input "38828"
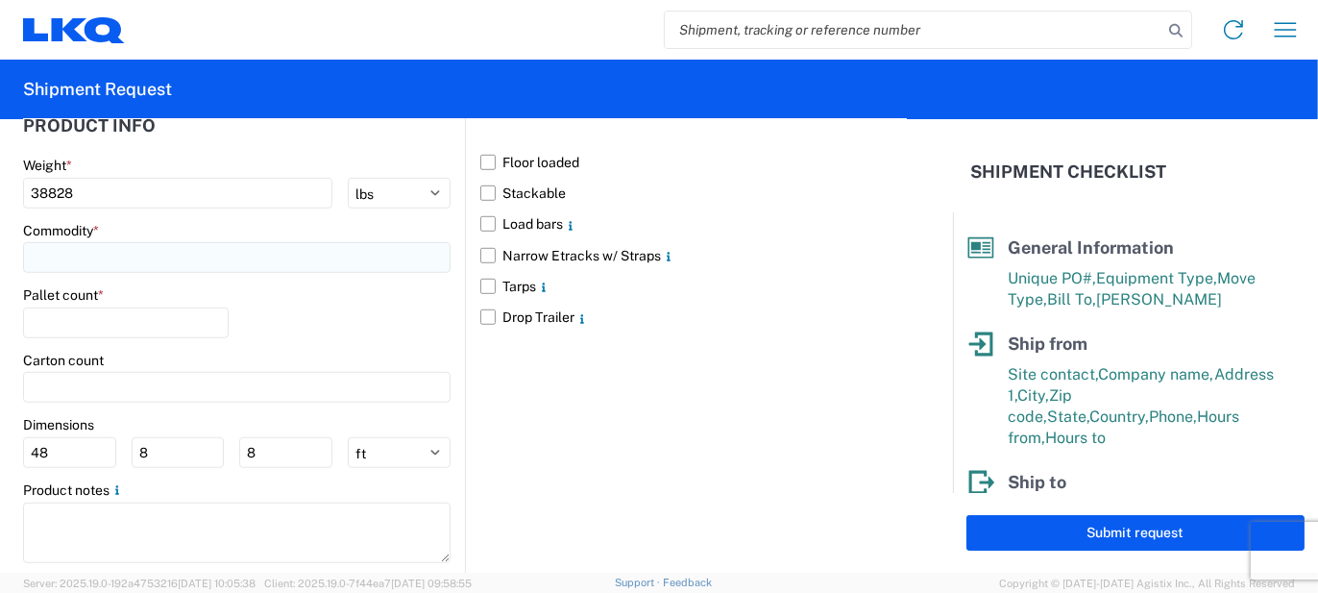
click at [64, 259] on input at bounding box center [237, 257] width 428 height 31
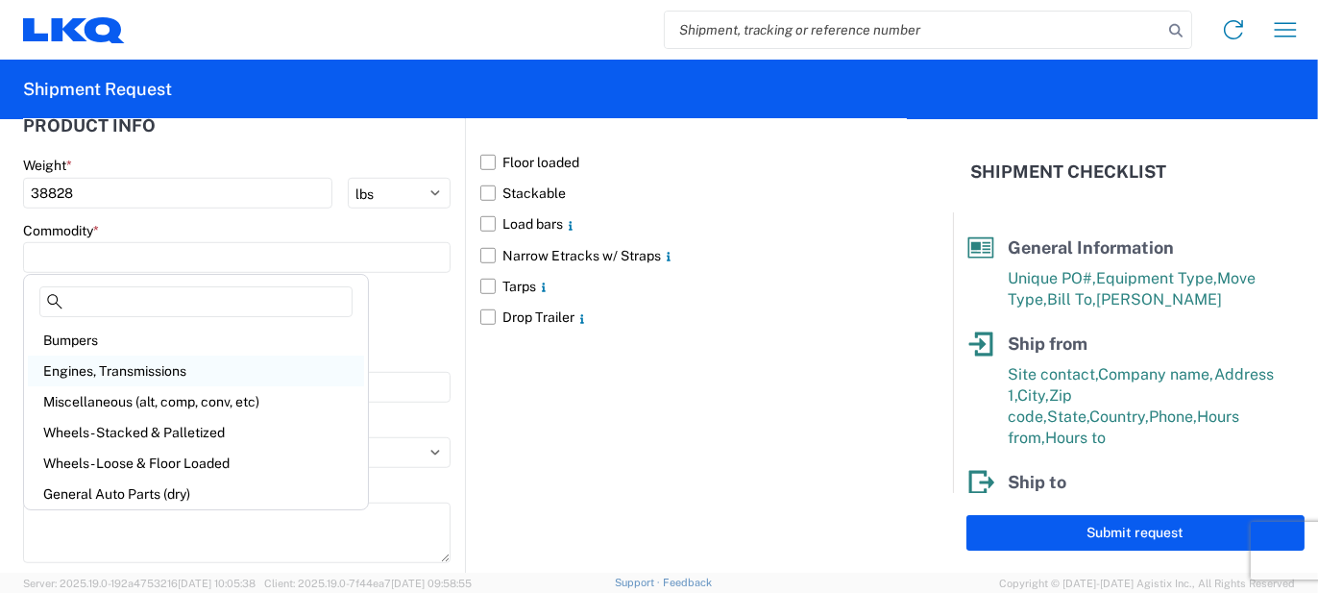
click at [125, 373] on div "Engines, Transmissions" at bounding box center [196, 371] width 336 height 31
type input "Engines, Transmissions"
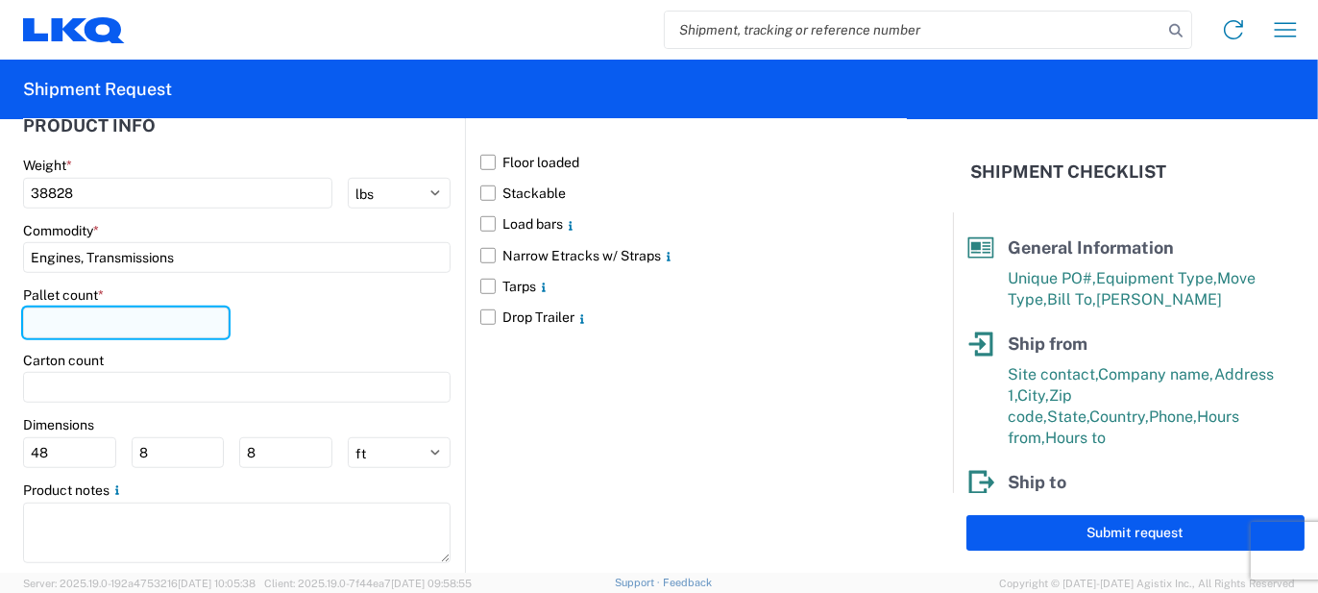
click at [96, 324] on input "number" at bounding box center [126, 323] width 206 height 31
type input "90"
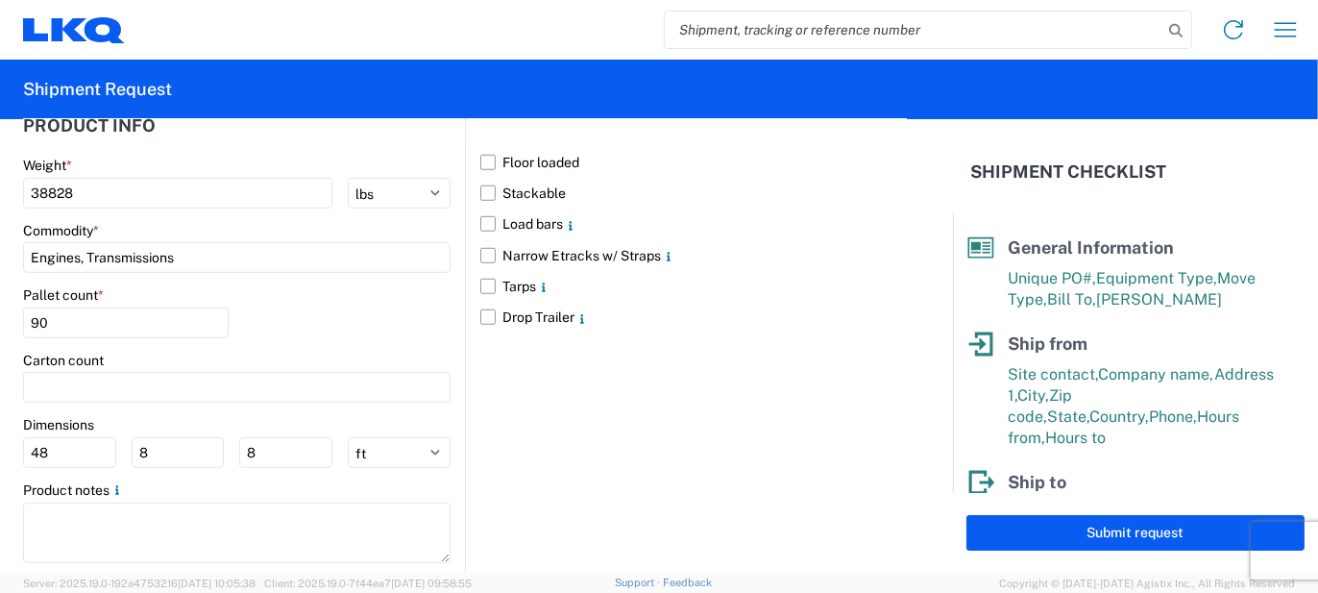
click at [465, 362] on div "Floor loaded Stackable Load bars Narrow Etracks w/ Straps Tarps Drop Trailer" at bounding box center [686, 330] width 442 height 499
drag, startPoint x: 63, startPoint y: 453, endPoint x: 0, endPoint y: 443, distance: 64.1
click at [0, 443] on form "General Information Template PO# T3136 Equipment Type * Select 53’ Dry Van Flat…" at bounding box center [476, 346] width 953 height 454
type input "53"
click at [465, 429] on div "Floor loaded Stackable Load bars Narrow Etracks w/ Straps Tarps Drop Trailer" at bounding box center [686, 330] width 442 height 499
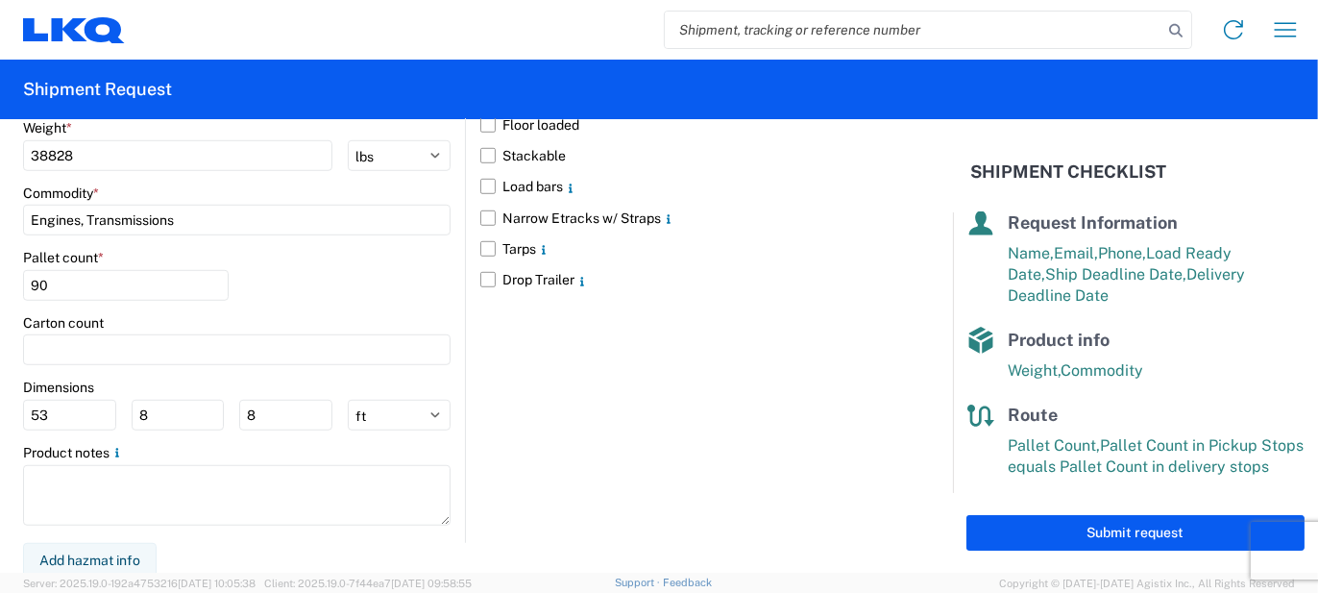
scroll to position [359, 0]
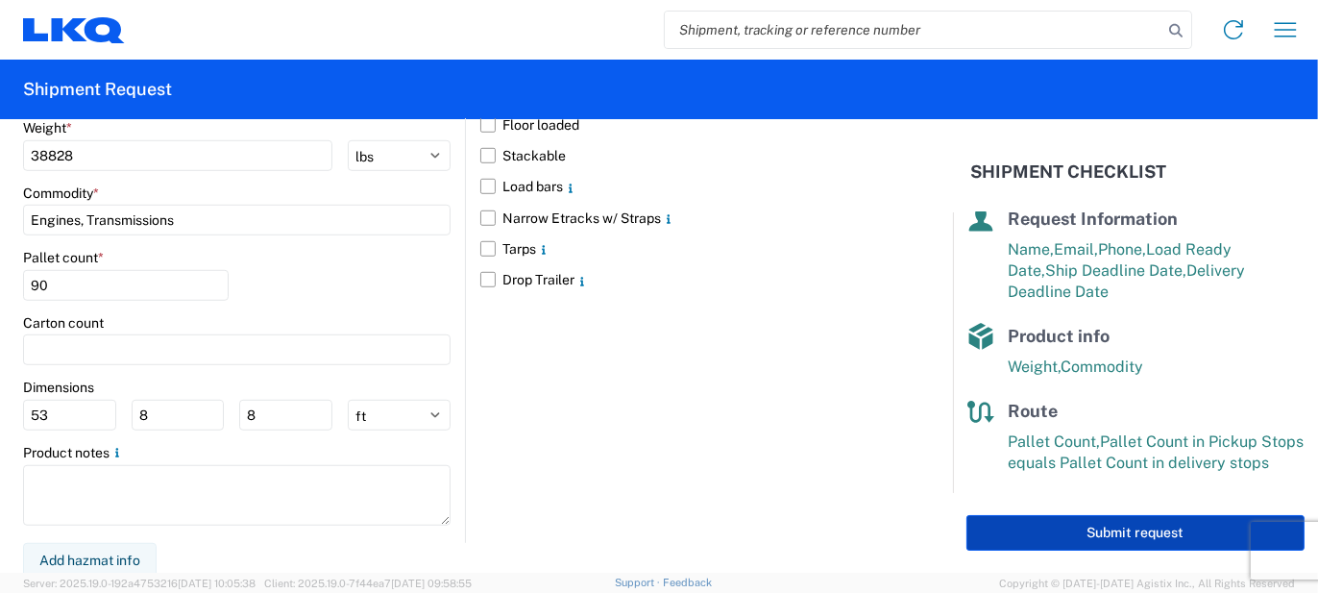
click at [1107, 538] on button "Submit request" at bounding box center [1136, 533] width 338 height 36
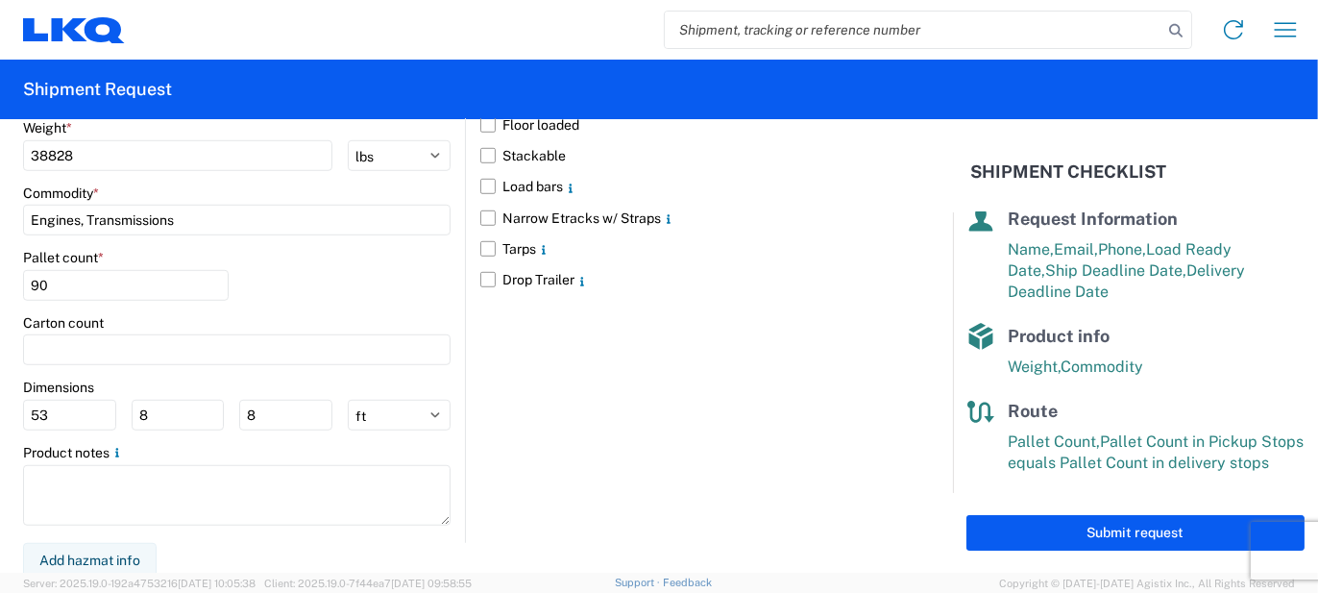
scroll to position [1862, 0]
select select "US"
